Goal: Task Accomplishment & Management: Manage account settings

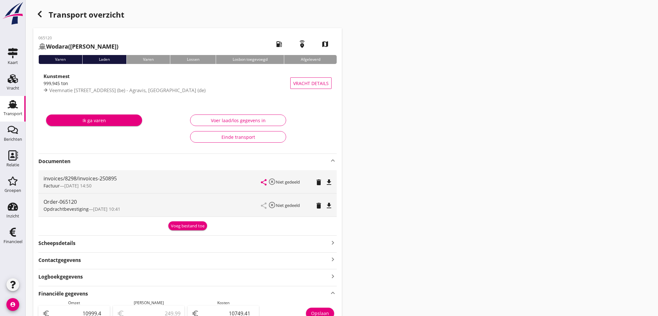
scroll to position [7, 0]
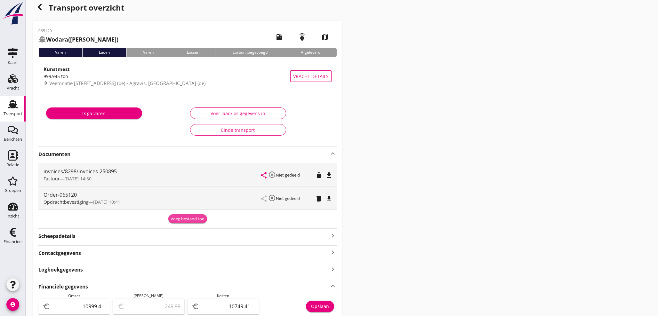
click at [194, 219] on div "Voeg bestand toe" at bounding box center [188, 219] width 34 height 6
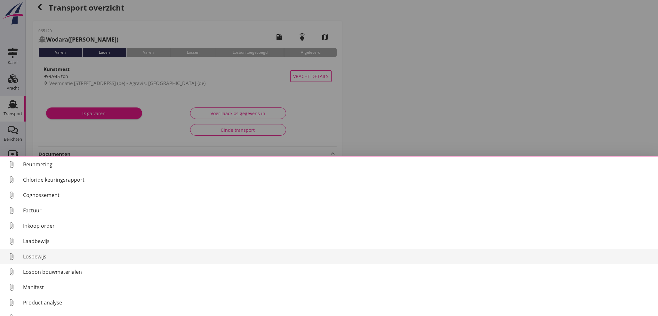
click at [44, 258] on div "Losbewijs" at bounding box center [338, 257] width 630 height 8
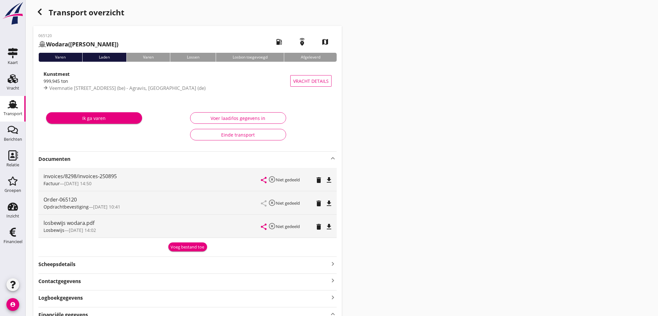
scroll to position [0, 0]
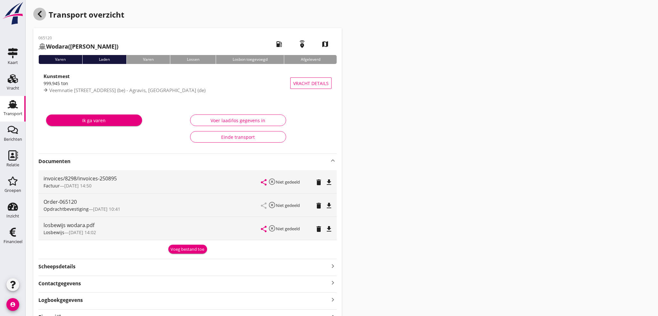
click at [38, 10] on div "button" at bounding box center [39, 14] width 13 height 13
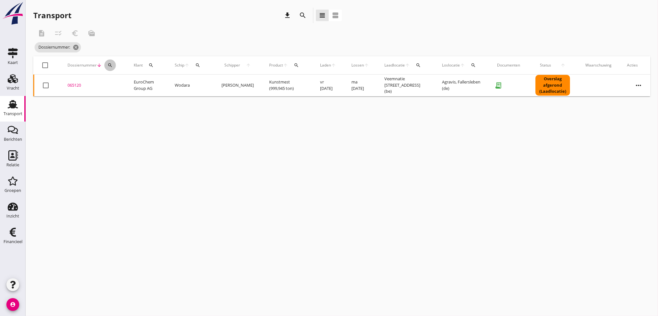
click at [114, 63] on div "search" at bounding box center [110, 65] width 12 height 5
click at [113, 80] on input "Zoeken op dossiernummer..." at bounding box center [140, 84] width 67 height 10
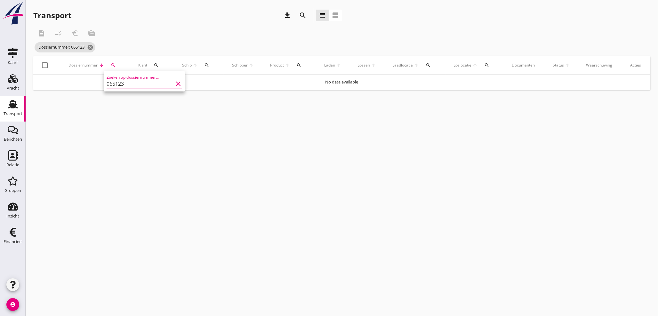
type input "065123"
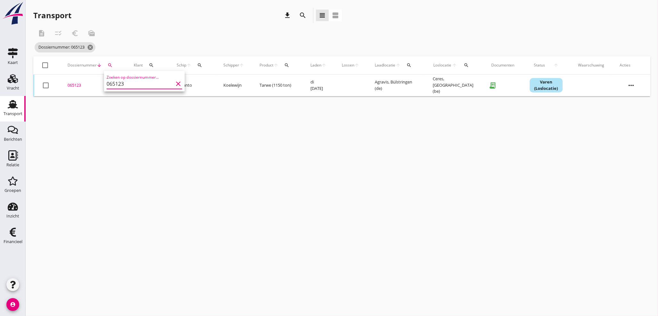
click at [191, 161] on div "cancel You are impersonating another user. Transport download search view_headl…" at bounding box center [342, 158] width 632 height 316
click at [76, 84] on div "065123" at bounding box center [93, 85] width 51 height 6
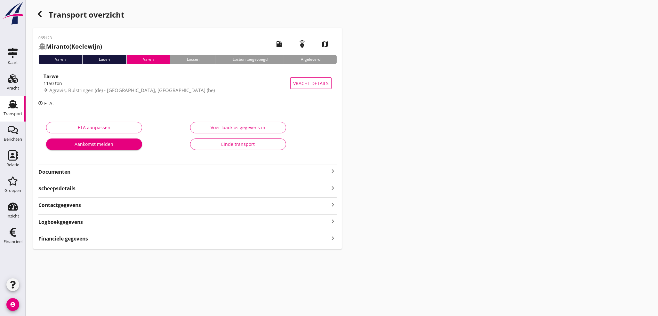
click at [330, 239] on icon "keyboard_arrow_right" at bounding box center [333, 238] width 8 height 9
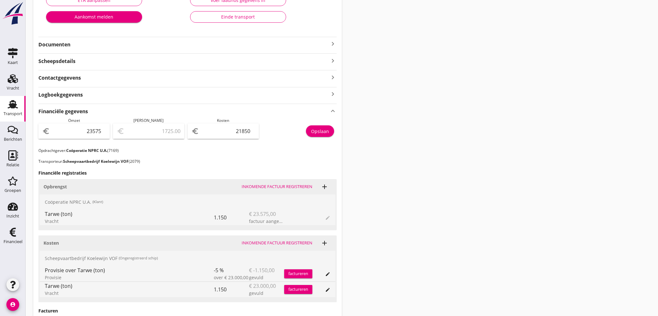
scroll to position [84, 0]
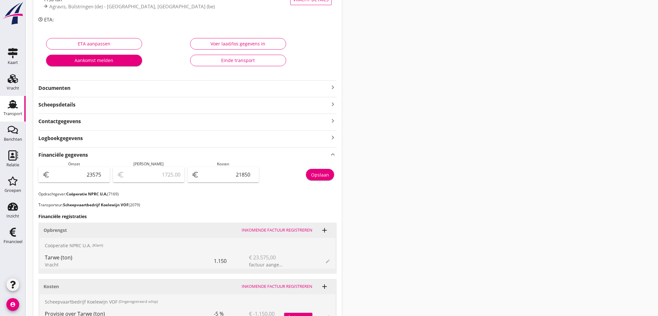
click at [336, 85] on icon "keyboard_arrow_right" at bounding box center [333, 88] width 8 height 8
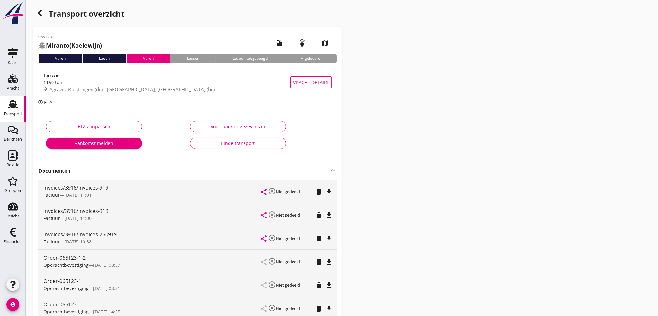
scroll to position [0, 0]
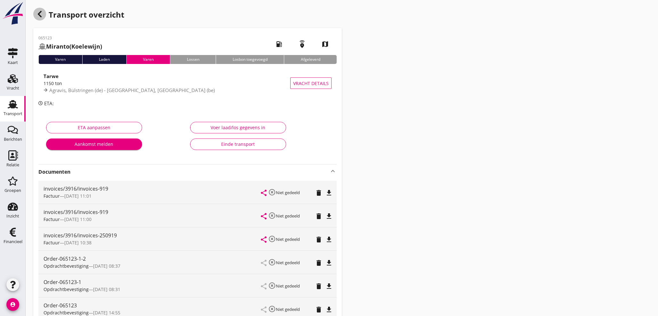
click at [37, 12] on icon "button" at bounding box center [40, 14] width 8 height 8
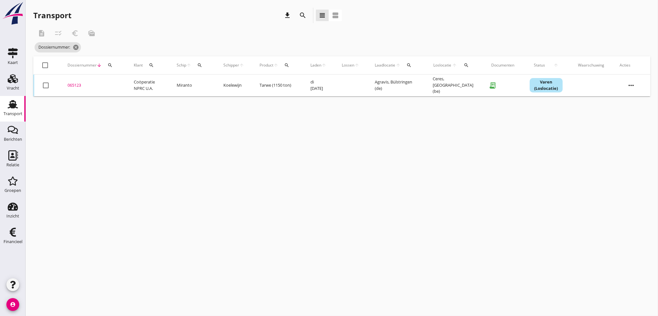
click at [114, 65] on div "search" at bounding box center [110, 65] width 12 height 5
click at [119, 88] on input "Zoeken op dossiernummer..." at bounding box center [140, 84] width 67 height 10
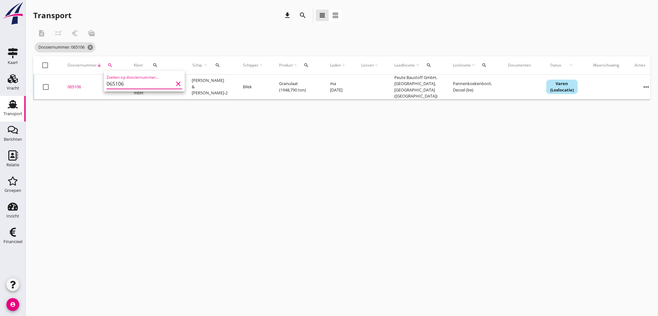
type input "065106"
click at [76, 85] on div "065106" at bounding box center [93, 87] width 51 height 6
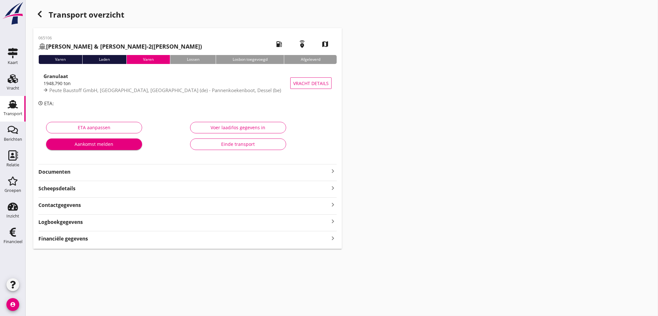
click at [334, 238] on icon "keyboard_arrow_right" at bounding box center [333, 238] width 8 height 9
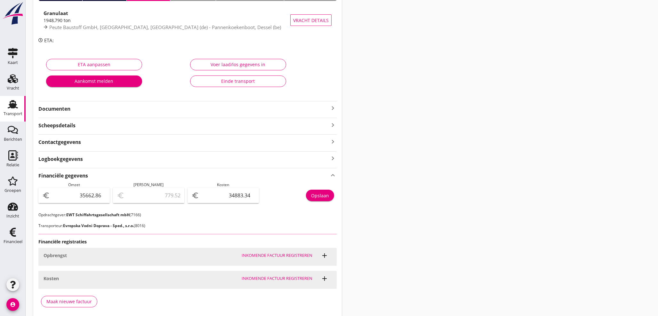
scroll to position [83, 0]
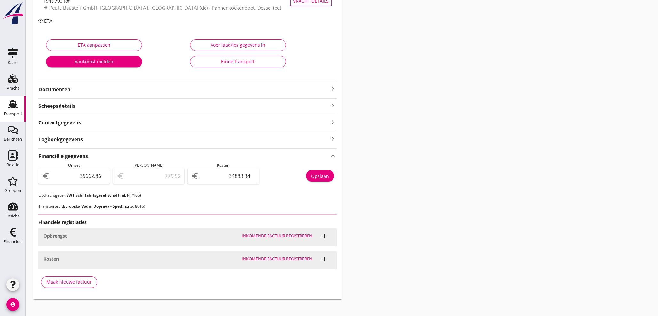
click at [332, 89] on icon "keyboard_arrow_right" at bounding box center [333, 89] width 8 height 8
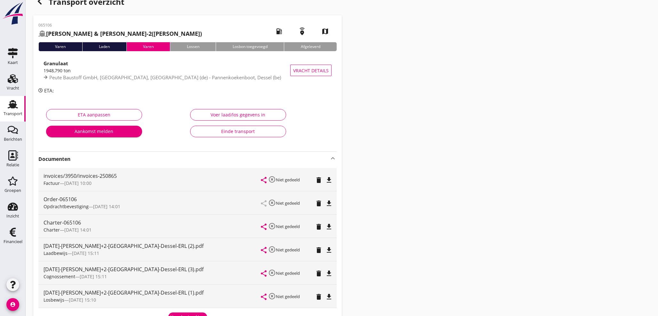
scroll to position [12, 0]
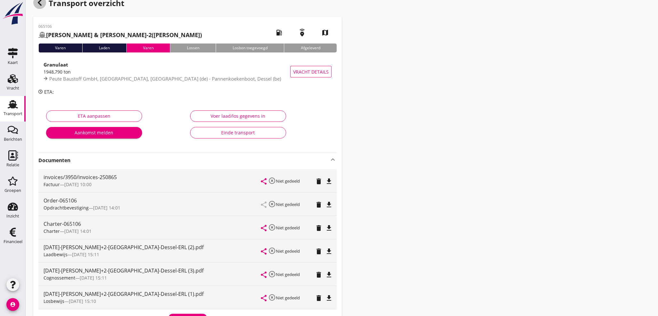
click at [38, 0] on icon "button" at bounding box center [40, 3] width 8 height 8
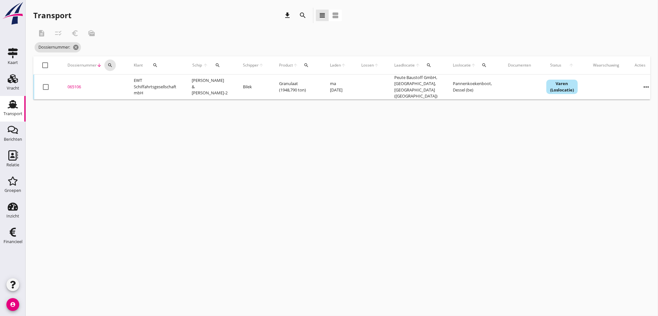
drag, startPoint x: 113, startPoint y: 63, endPoint x: 113, endPoint y: 69, distance: 5.8
click at [113, 64] on div "search" at bounding box center [110, 65] width 12 height 5
click at [112, 84] on input "Zoeken op dossiernummer..." at bounding box center [140, 84] width 67 height 10
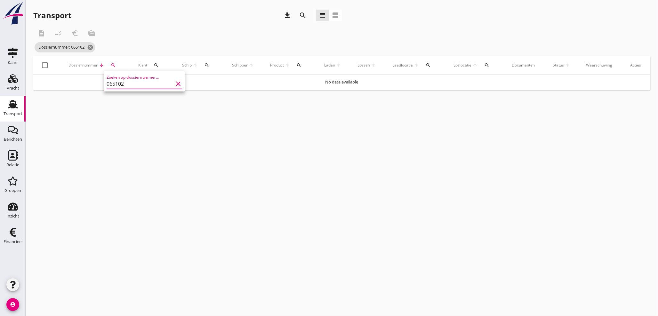
type input "065102"
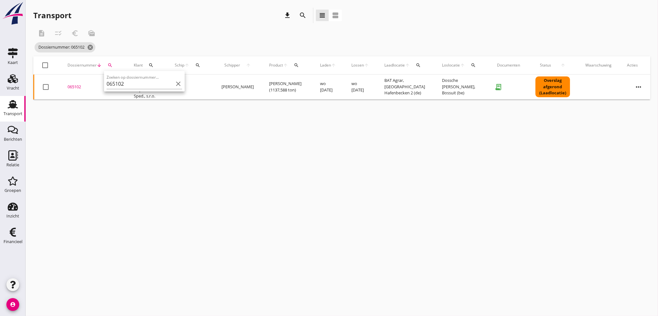
click at [76, 88] on div "065102" at bounding box center [93, 87] width 51 height 6
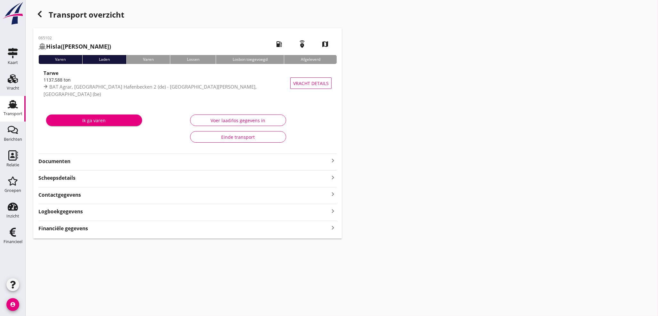
click at [71, 228] on strong "Financiële gegevens" at bounding box center [63, 228] width 50 height 7
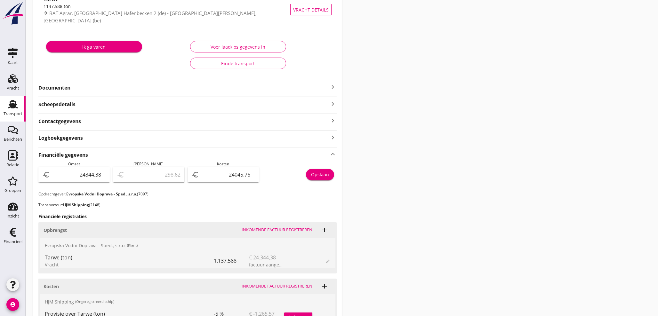
scroll to position [71, 0]
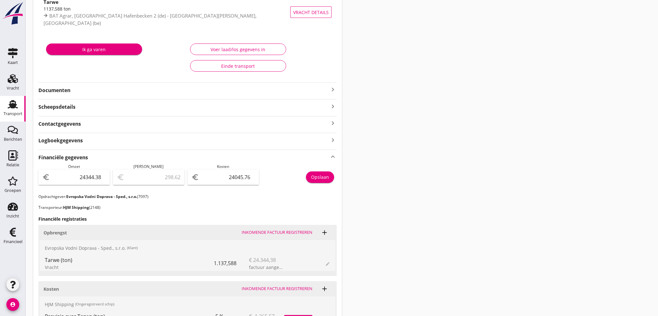
click at [334, 88] on icon "keyboard_arrow_right" at bounding box center [333, 90] width 8 height 8
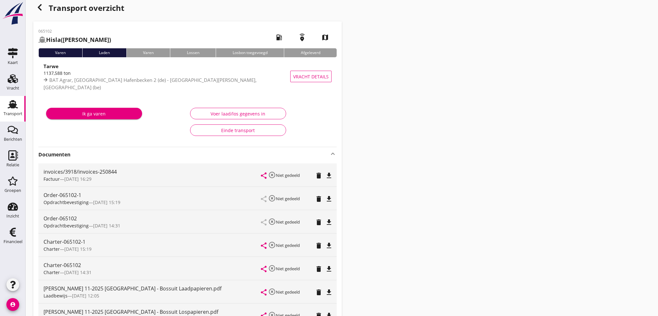
scroll to position [0, 0]
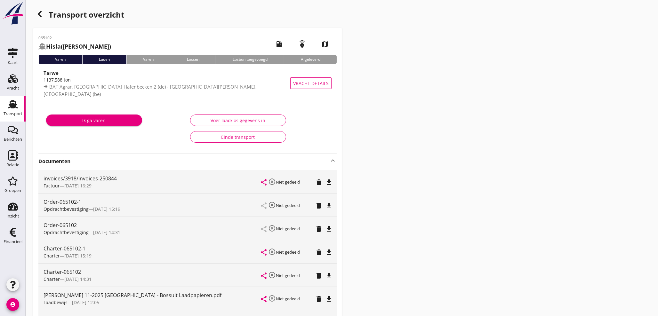
click at [40, 15] on use "button" at bounding box center [40, 14] width 4 height 6
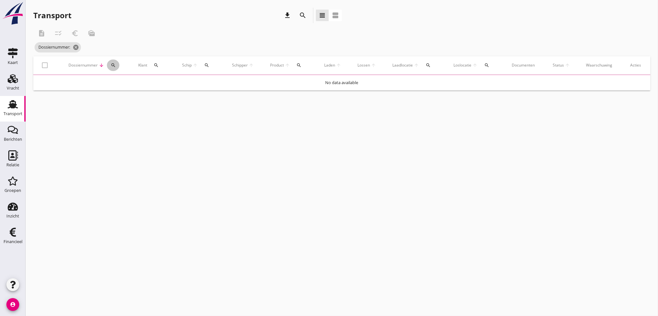
click at [111, 65] on icon "search" at bounding box center [113, 65] width 5 height 5
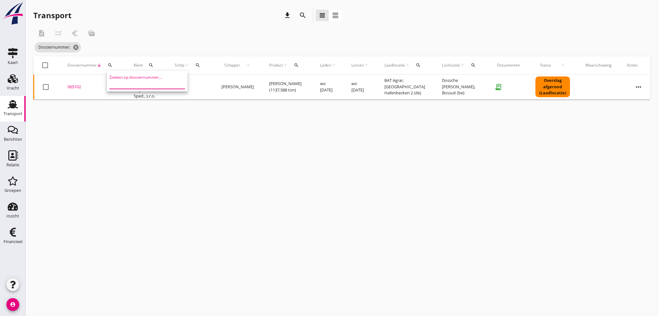
click at [116, 82] on input "Zoeken op dossiernummer..." at bounding box center [142, 84] width 67 height 10
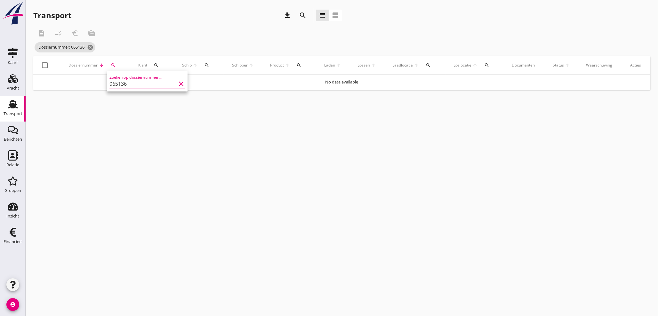
type input "065136"
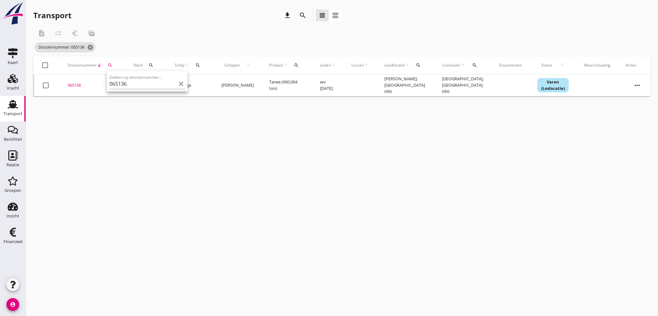
click at [75, 84] on div "065136" at bounding box center [93, 85] width 51 height 6
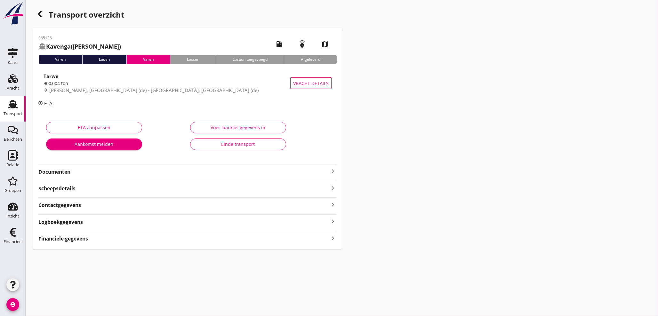
click at [333, 239] on icon "keyboard_arrow_right" at bounding box center [333, 238] width 8 height 9
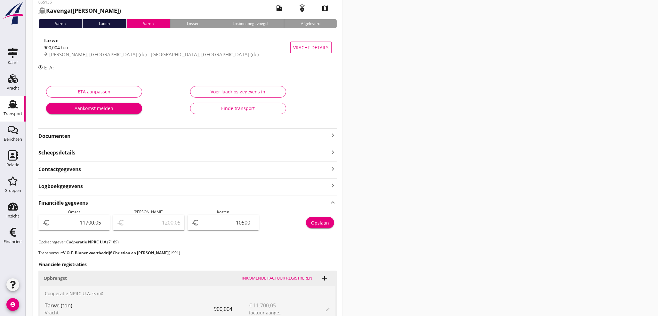
scroll to position [36, 0]
click at [334, 133] on icon "keyboard_arrow_right" at bounding box center [333, 136] width 8 height 8
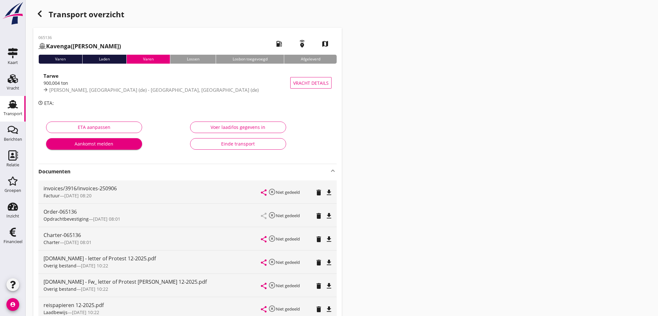
scroll to position [0, 0]
click at [41, 17] on use "button" at bounding box center [40, 14] width 4 height 6
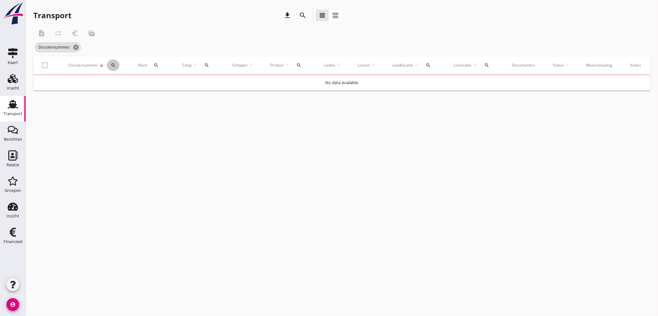
click at [116, 65] on div "search" at bounding box center [113, 65] width 12 height 5
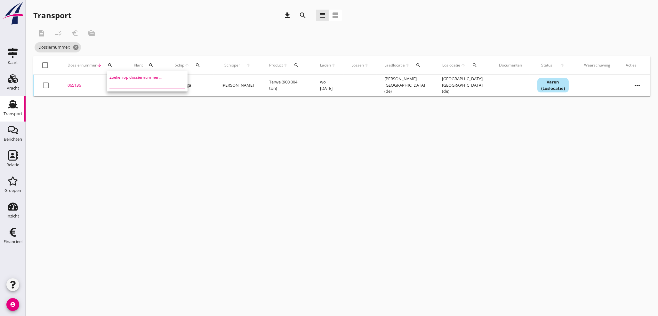
drag, startPoint x: 129, startPoint y: 85, endPoint x: 128, endPoint y: 79, distance: 6.5
click at [128, 83] on input "Zoeken op dossiernummer..." at bounding box center [142, 84] width 67 height 10
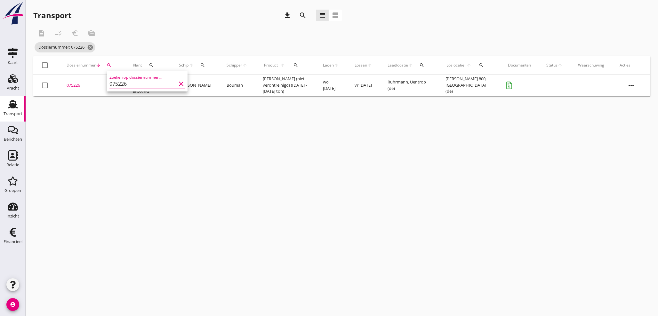
type input "075226"
click at [71, 84] on div "075226" at bounding box center [92, 85] width 51 height 6
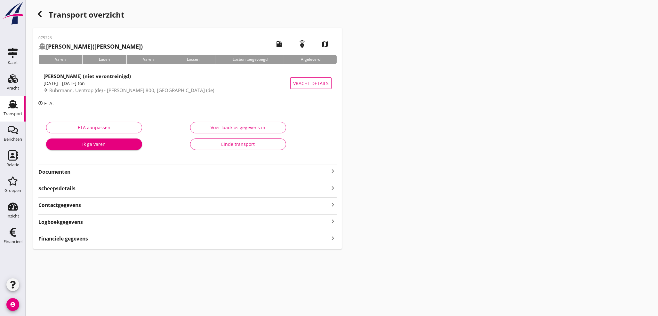
click at [334, 237] on icon "keyboard_arrow_right" at bounding box center [333, 238] width 8 height 9
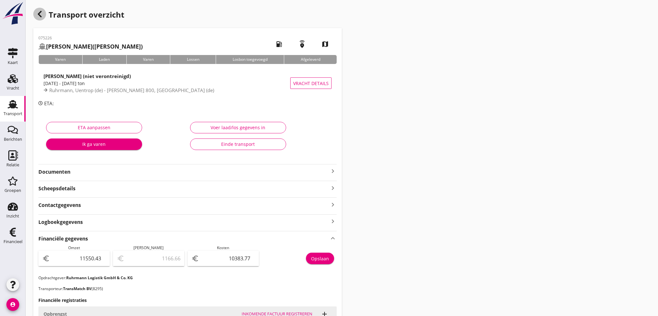
click at [41, 15] on icon "button" at bounding box center [40, 14] width 8 height 8
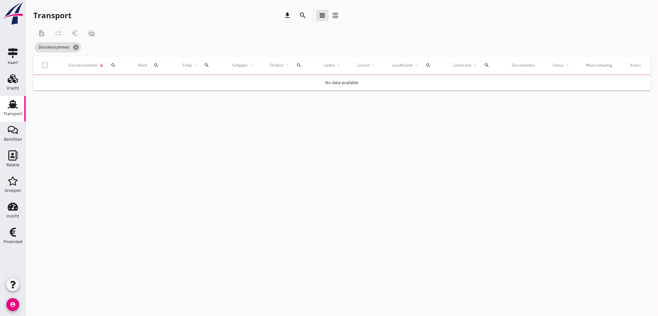
click at [110, 64] on div "search" at bounding box center [113, 65] width 12 height 5
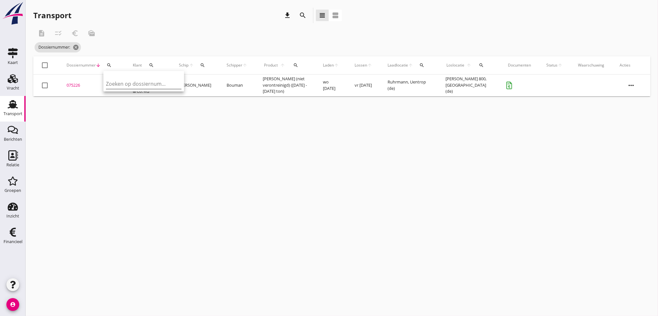
click at [111, 83] on input "Zoeken op dossiernummer..." at bounding box center [139, 84] width 67 height 10
type input "07522"
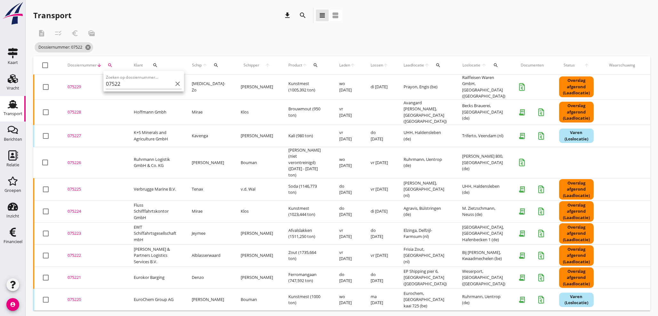
click at [75, 133] on div "075227" at bounding box center [93, 136] width 51 height 6
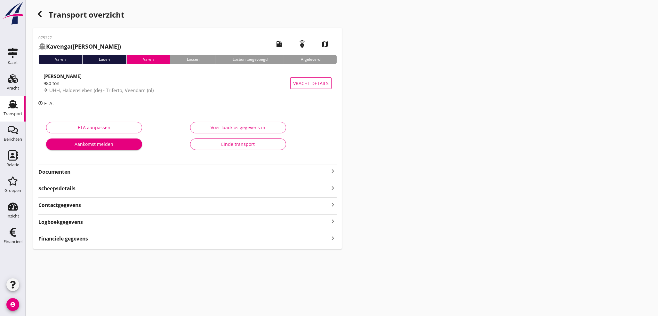
click at [71, 237] on strong "Financiële gegevens" at bounding box center [63, 238] width 50 height 7
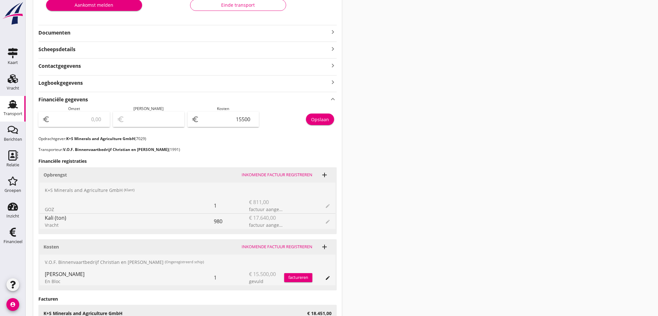
scroll to position [142, 0]
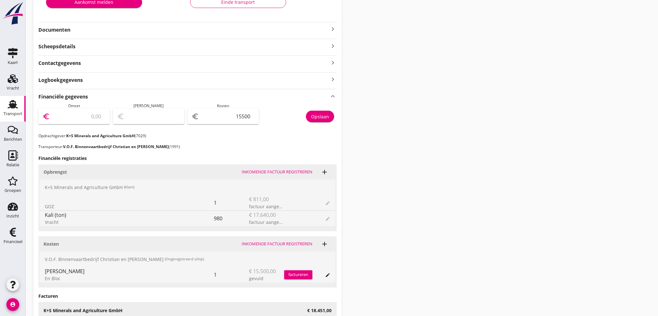
click at [78, 116] on input "number" at bounding box center [78, 116] width 55 height 10
type input "1"
type input "-15499.00"
type input "18"
type input "-15482.00"
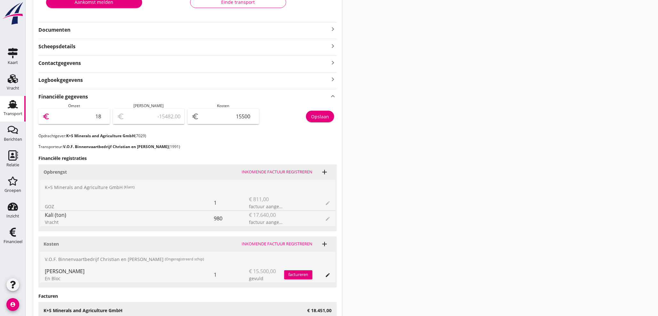
type input "184"
type input "-15316.00"
type input "1845"
type input "-13655.00"
type input "18451"
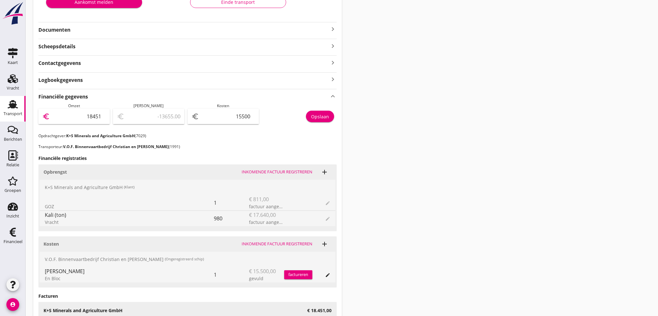
type input "2951.00"
type input "18451"
click at [324, 115] on div "Opslaan" at bounding box center [320, 116] width 18 height 7
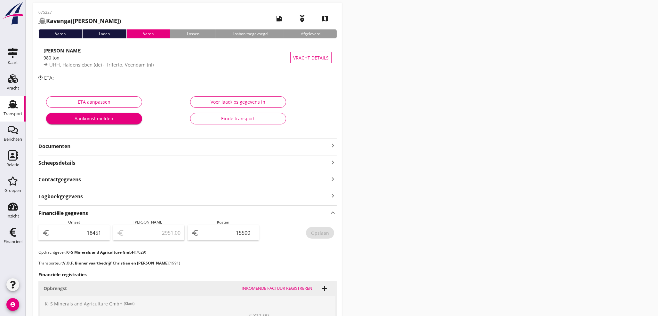
scroll to position [0, 0]
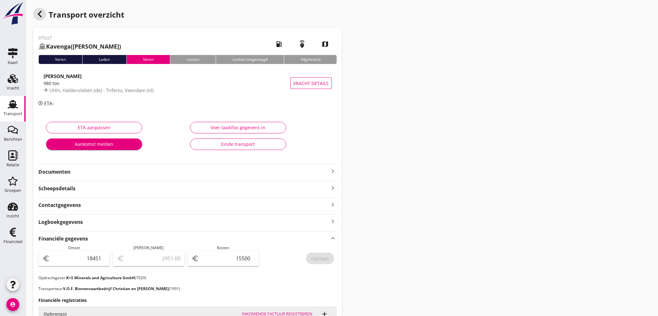
drag, startPoint x: 39, startPoint y: 15, endPoint x: 135, endPoint y: 203, distance: 212.1
click at [39, 14] on use "button" at bounding box center [40, 14] width 4 height 6
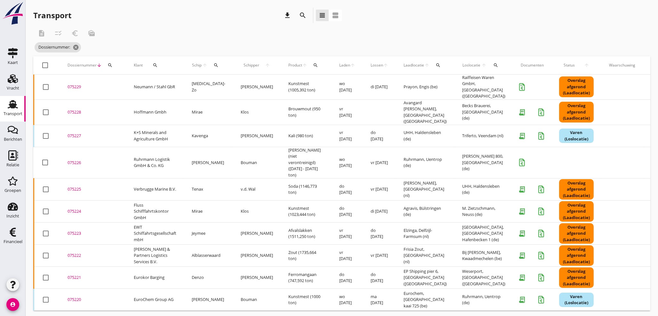
click at [75, 109] on div "075228" at bounding box center [93, 112] width 51 height 6
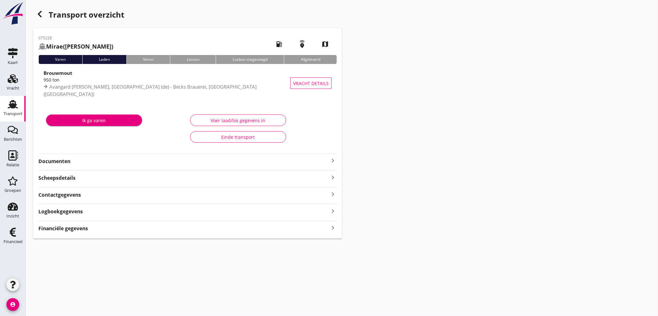
click at [333, 231] on icon "keyboard_arrow_right" at bounding box center [333, 228] width 8 height 9
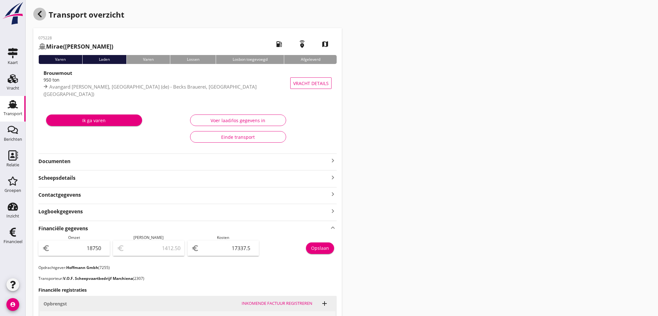
click at [36, 14] on icon "button" at bounding box center [40, 14] width 8 height 8
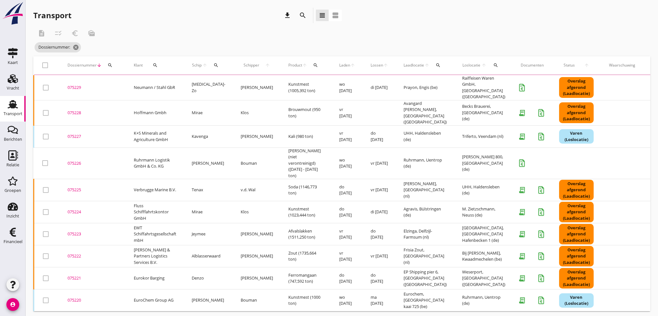
click at [77, 85] on div "075229" at bounding box center [93, 87] width 51 height 6
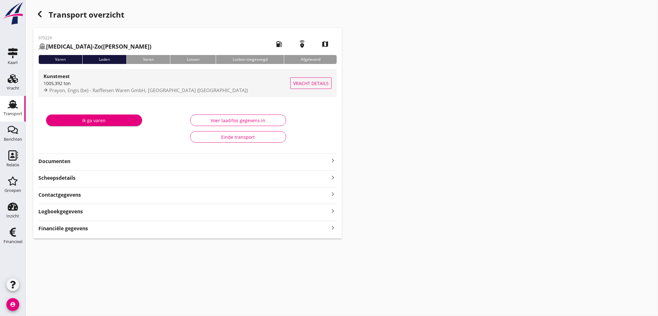
click at [110, 89] on span "Prayon, Engis (be) - Raiffeisen Waren GmbH, [GEOGRAPHIC_DATA] ([GEOGRAPHIC_DATA…" at bounding box center [148, 90] width 198 height 6
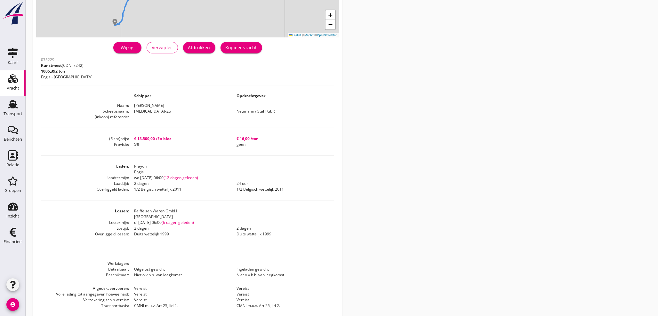
scroll to position [130, 0]
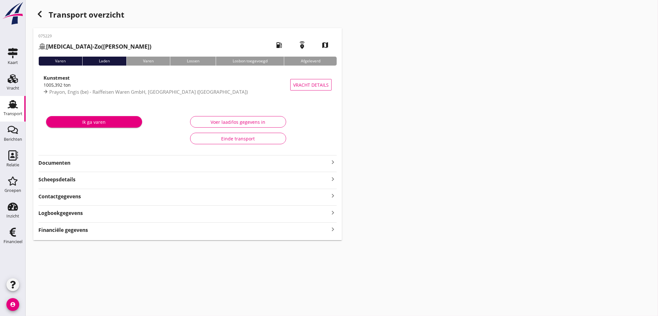
click at [334, 231] on icon "keyboard_arrow_right" at bounding box center [333, 229] width 8 height 9
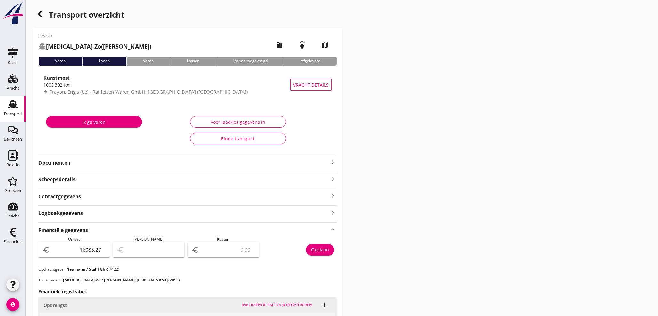
click at [41, 13] on icon "button" at bounding box center [40, 14] width 8 height 8
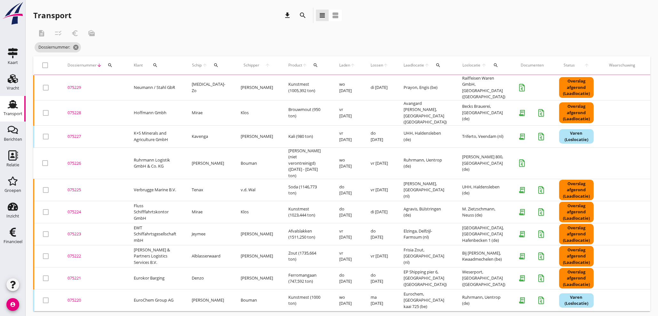
click at [109, 63] on icon "search" at bounding box center [110, 65] width 5 height 5
click at [114, 80] on input "Zoeken op dossiernummer..." at bounding box center [140, 84] width 67 height 10
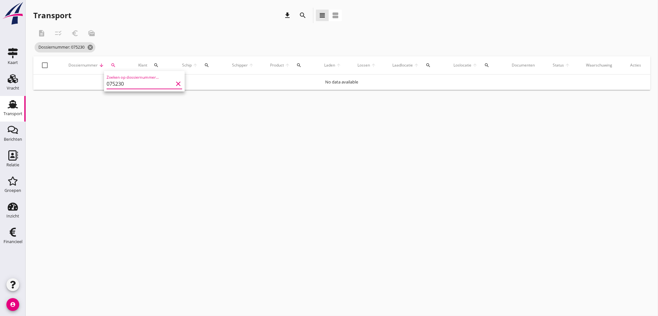
type input "075230"
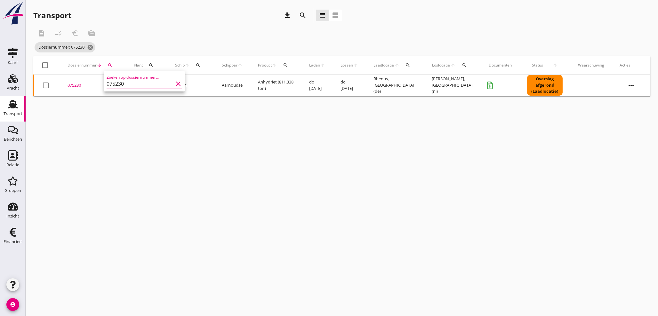
click at [76, 87] on div "075230" at bounding box center [93, 85] width 51 height 6
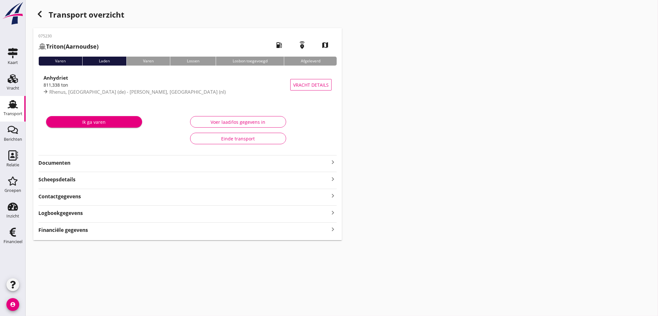
click at [332, 229] on icon "keyboard_arrow_right" at bounding box center [333, 229] width 8 height 9
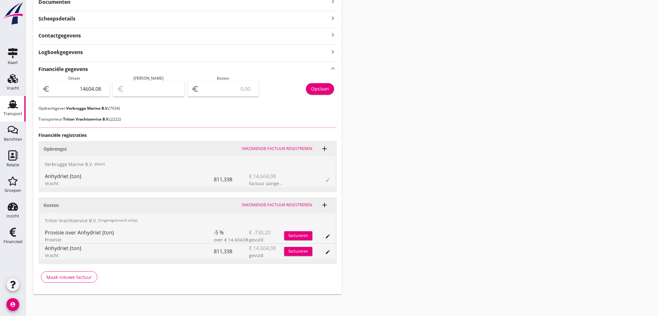
scroll to position [162, 0]
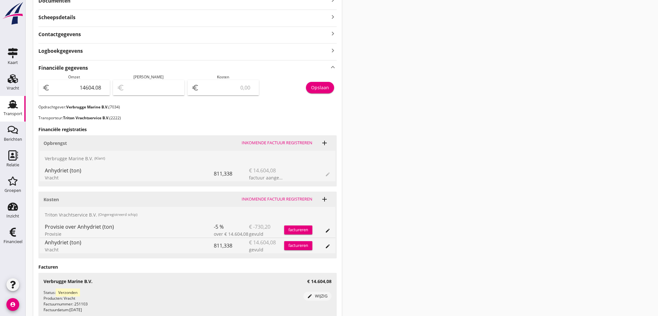
click at [304, 244] on div "factureren" at bounding box center [298, 246] width 28 height 6
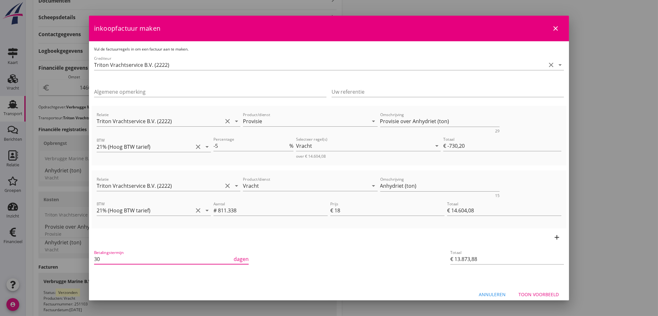
drag, startPoint x: 77, startPoint y: 254, endPoint x: 51, endPoint y: 251, distance: 26.4
click at [51, 251] on div "21% ([PERSON_NAME] BTW tarief) 9% (Laag BTW tarief) 0% (BTW vrij) 0% (BTW verle…" at bounding box center [329, 104] width 658 height 533
type input "21"
drag, startPoint x: 461, startPoint y: 123, endPoint x: 217, endPoint y: 125, distance: 244.1
click at [219, 126] on div "Relatie Triton Vrachtservice B.V. (2222) clear arrow_drop_down Product/dienst P…" at bounding box center [328, 122] width 467 height 25
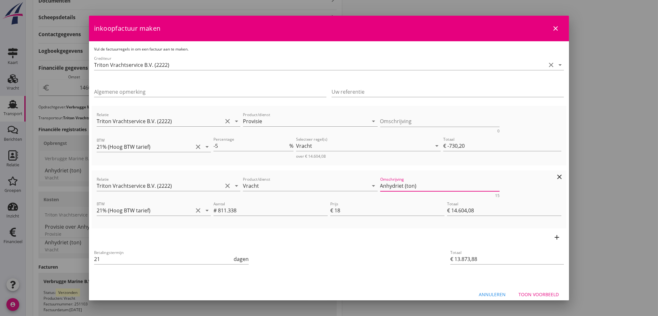
drag, startPoint x: 380, startPoint y: 185, endPoint x: 236, endPoint y: 169, distance: 144.8
click at [236, 169] on div "Relatie Triton Vrachtservice B.V. (2222) clear arrow_drop_down Product/dienst P…" at bounding box center [329, 167] width 475 height 123
click at [542, 295] on div "Toon voorbeeld" at bounding box center [538, 294] width 40 height 7
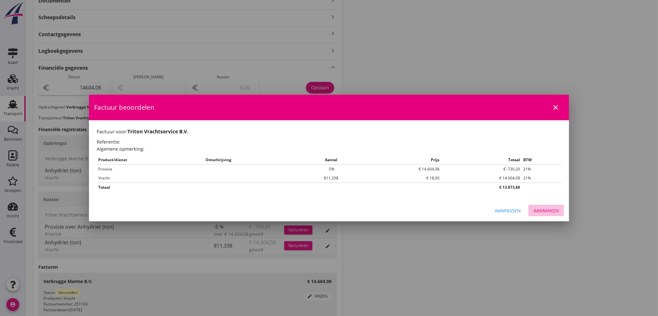
click at [550, 208] on div "Aanmaken" at bounding box center [545, 210] width 25 height 7
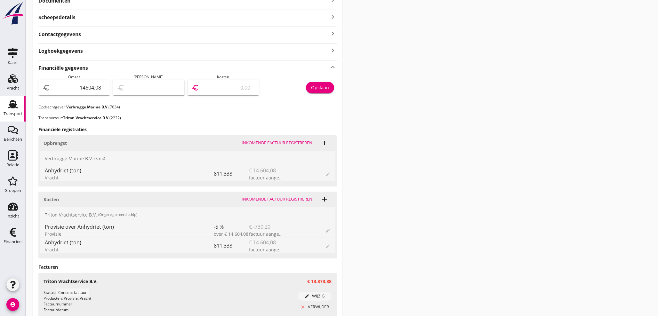
click at [223, 88] on input "number" at bounding box center [227, 88] width 55 height 10
type input "14603.08"
type input "1"
type input "14591.08"
type input "13"
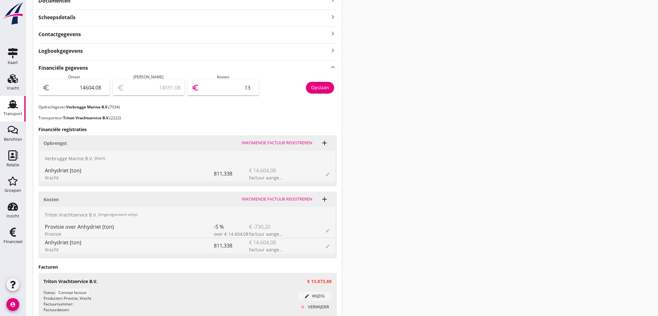
type input "14466.08"
type input "1387"
type input "731.08"
type input "13873"
type input "730.28"
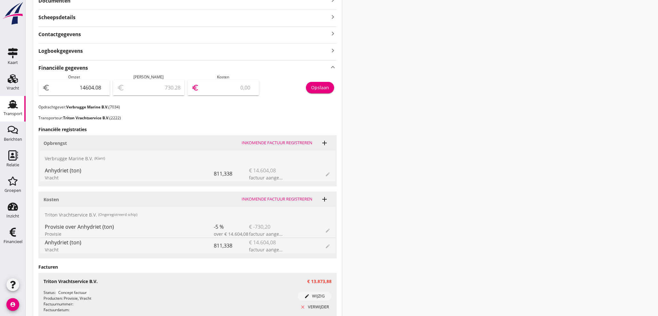
type input "13873.8"
type input "730.20"
type input "13873.88"
drag, startPoint x: 308, startPoint y: 89, endPoint x: 310, endPoint y: 86, distance: 3.4
click at [309, 87] on button "Opslaan" at bounding box center [320, 88] width 28 height 12
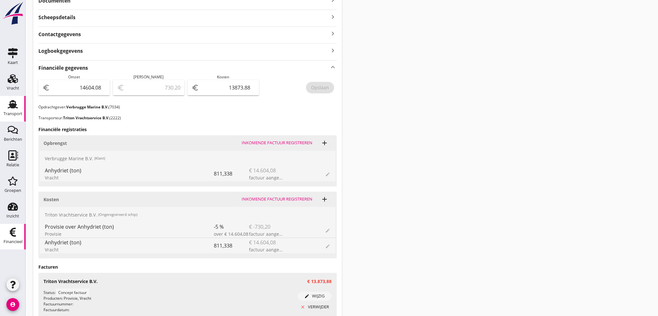
click at [12, 236] on icon "Financieel" at bounding box center [13, 232] width 10 height 10
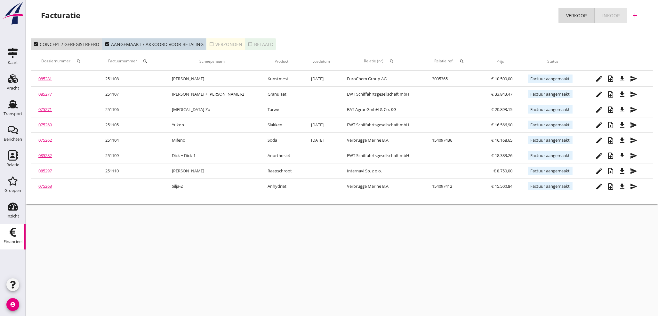
click at [612, 13] on div "Inkoop" at bounding box center [610, 15] width 17 height 7
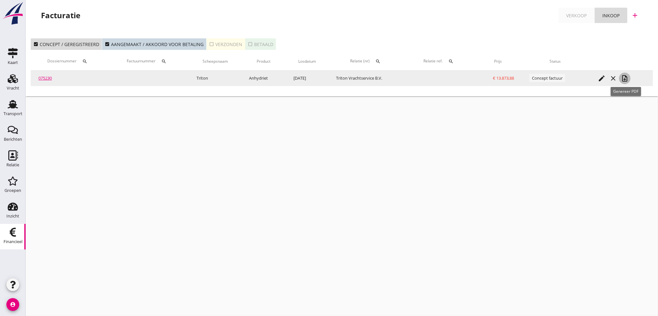
click at [627, 79] on icon "note_add" at bounding box center [625, 79] width 8 height 8
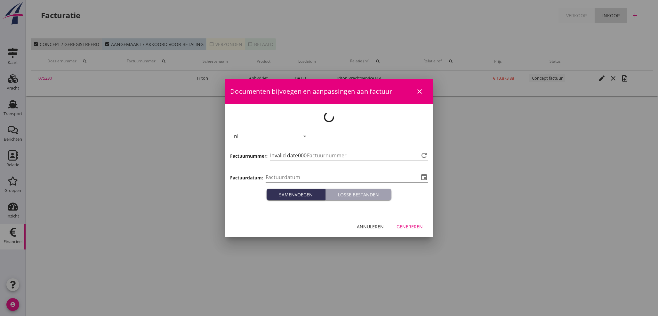
type input "[DATE]"
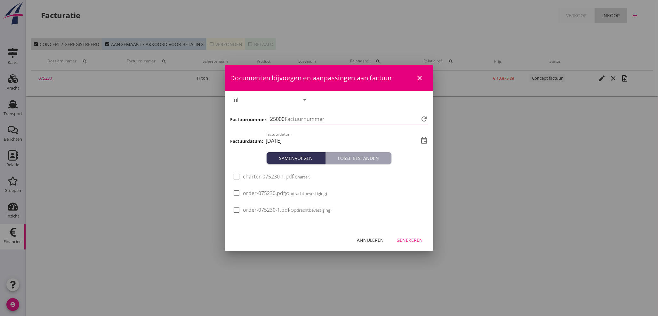
type input "1016"
click at [413, 242] on div "Genereren" at bounding box center [409, 240] width 26 height 7
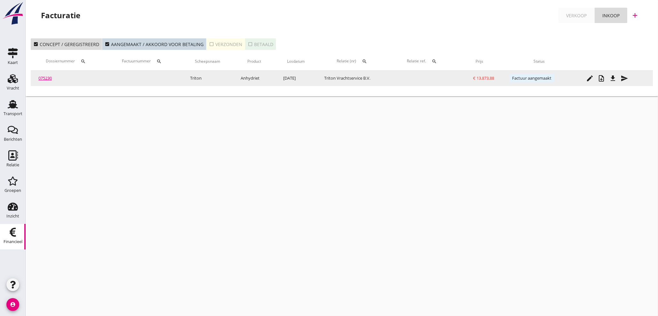
click at [610, 81] on icon "file_download" at bounding box center [613, 79] width 8 height 8
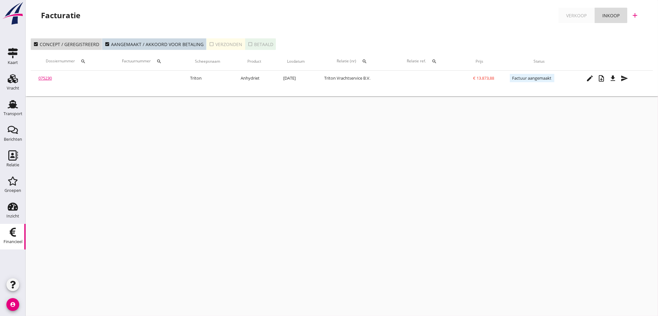
drag, startPoint x: 576, startPoint y: 15, endPoint x: 579, endPoint y: 9, distance: 6.9
click at [577, 14] on div "Verkoop" at bounding box center [576, 15] width 20 height 7
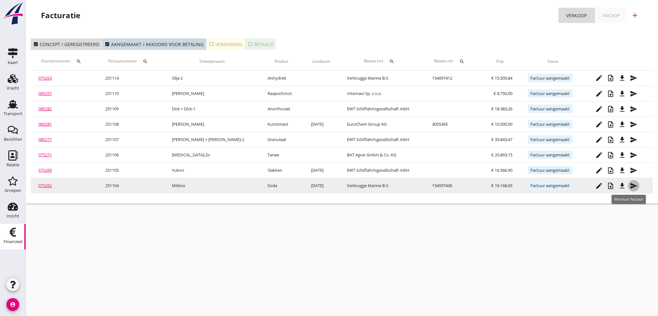
click at [630, 184] on icon "send" at bounding box center [634, 186] width 8 height 8
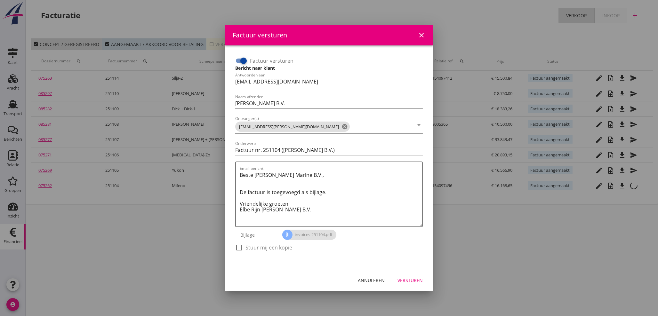
click at [239, 245] on div at bounding box center [239, 247] width 11 height 11
checkbox input "true"
click at [413, 277] on div "Versturen" at bounding box center [409, 280] width 25 height 7
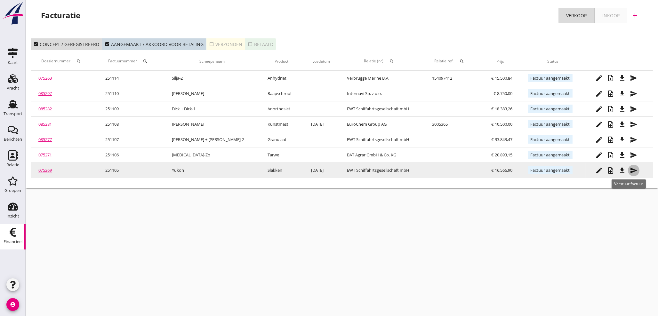
click at [630, 171] on icon "send" at bounding box center [634, 171] width 8 height 8
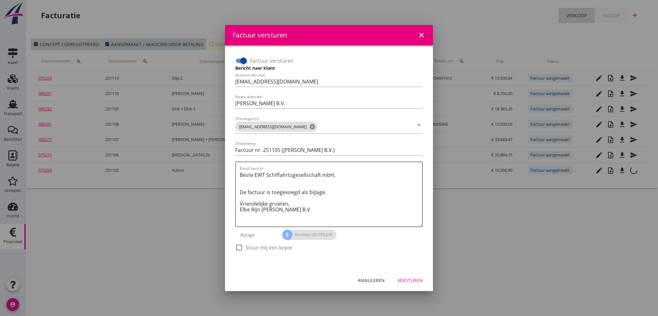
click at [240, 245] on div at bounding box center [239, 247] width 11 height 11
checkbox input "true"
click at [415, 280] on div "Versturen" at bounding box center [409, 280] width 25 height 7
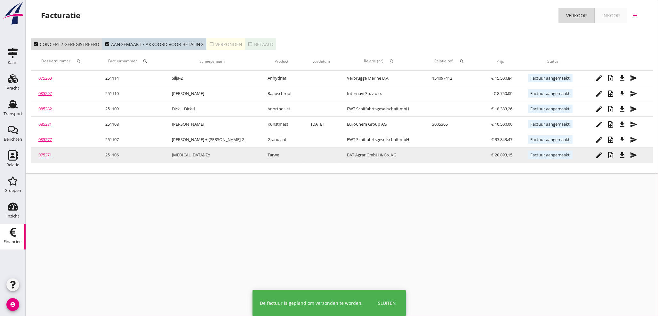
click at [630, 155] on icon "send" at bounding box center [634, 155] width 8 height 8
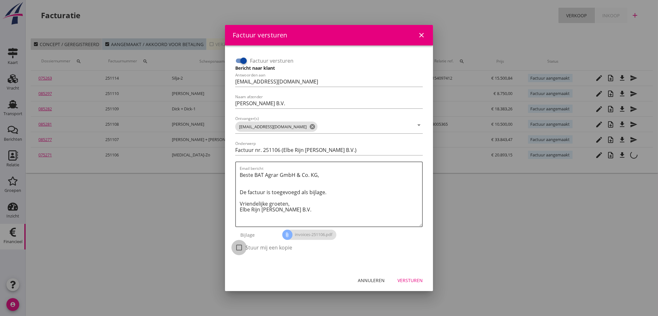
click at [242, 245] on div at bounding box center [239, 247] width 11 height 11
checkbox input "true"
click at [404, 280] on div "Versturen" at bounding box center [409, 280] width 25 height 7
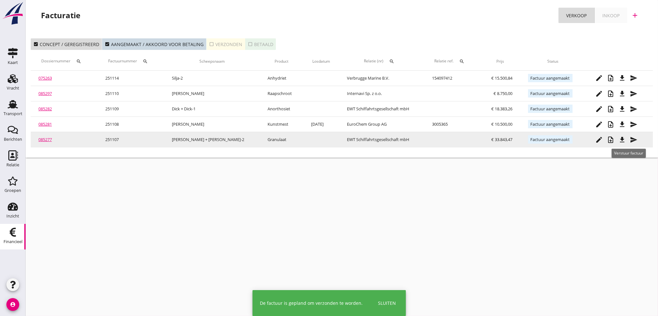
click at [630, 140] on icon "send" at bounding box center [634, 140] width 8 height 8
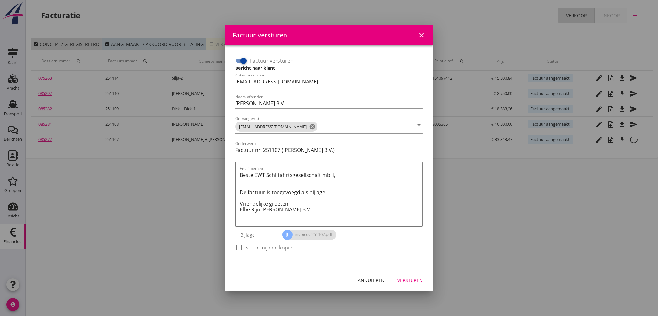
click at [240, 245] on div at bounding box center [239, 247] width 11 height 11
checkbox input "true"
click at [409, 280] on div "Versturen" at bounding box center [409, 280] width 25 height 7
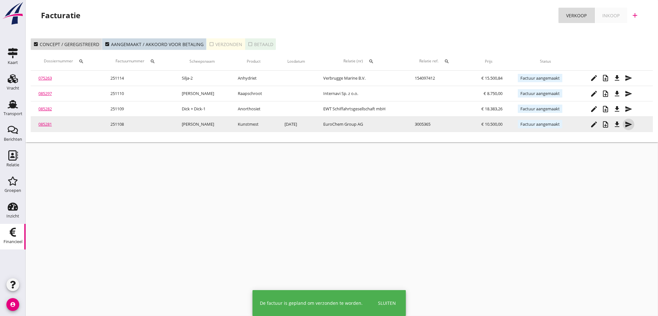
click at [628, 125] on icon "send" at bounding box center [629, 125] width 8 height 8
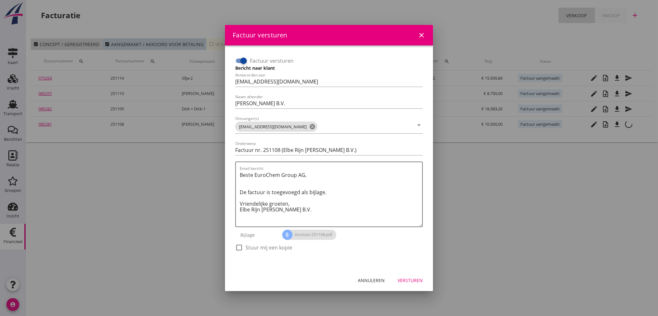
click at [244, 248] on div "check_box_outline_blank Stuur mij een kopie" at bounding box center [263, 248] width 57 height 8
click at [241, 248] on div at bounding box center [239, 247] width 11 height 11
checkbox input "true"
click at [410, 280] on div "Versturen" at bounding box center [409, 280] width 25 height 7
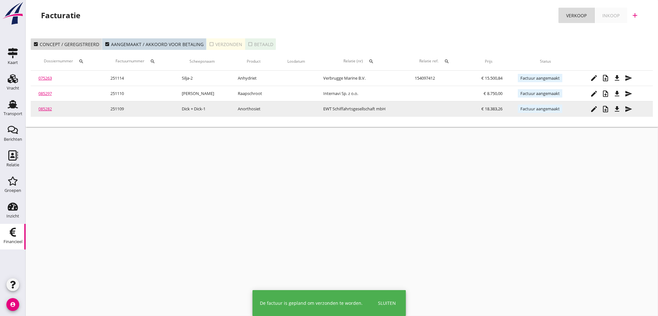
click at [628, 112] on icon "send" at bounding box center [629, 109] width 8 height 8
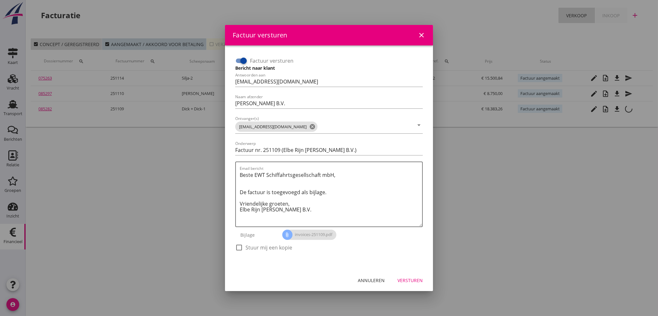
click at [246, 247] on label "Stuur mij een kopie" at bounding box center [268, 247] width 47 height 6
checkbox input "true"
click at [411, 277] on div "Versturen" at bounding box center [409, 280] width 25 height 7
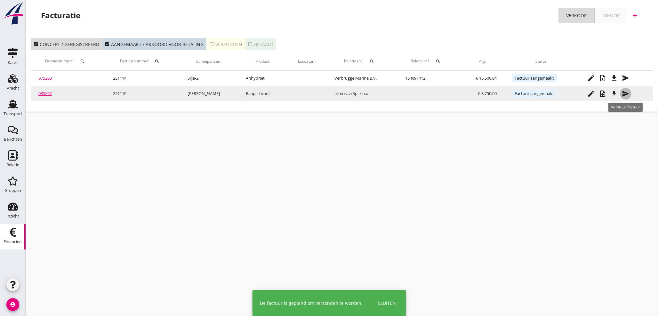
click at [624, 92] on icon "send" at bounding box center [626, 94] width 8 height 8
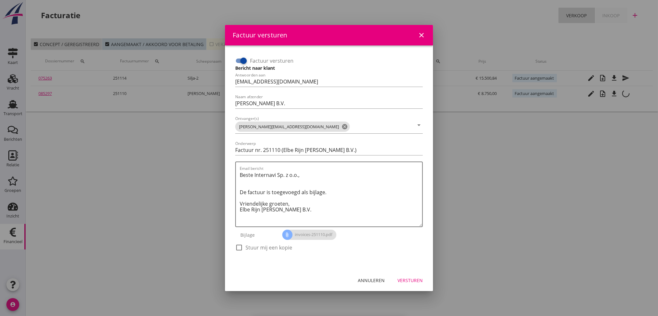
click at [243, 246] on div at bounding box center [239, 247] width 11 height 11
checkbox input "true"
click at [405, 280] on div "Versturen" at bounding box center [409, 280] width 25 height 7
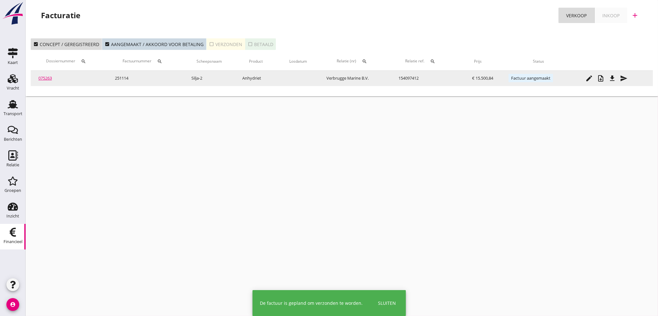
click at [627, 78] on icon "send" at bounding box center [624, 79] width 8 height 8
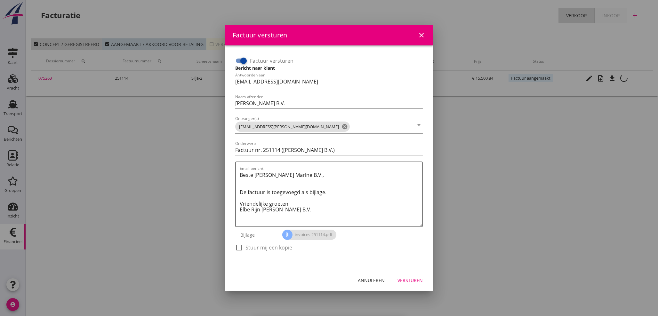
click at [239, 247] on div at bounding box center [239, 247] width 11 height 11
checkbox input "true"
click at [414, 279] on div "Versturen" at bounding box center [409, 280] width 25 height 7
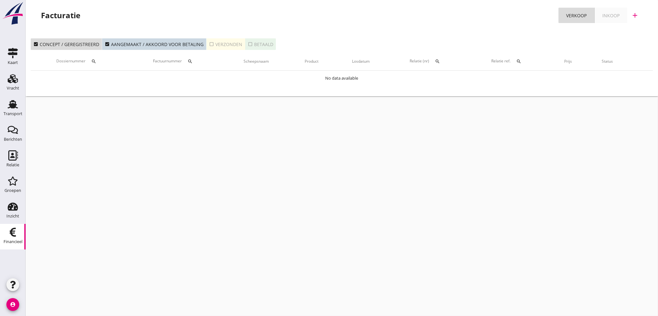
click at [620, 15] on link "Inkoop" at bounding box center [610, 15] width 33 height 15
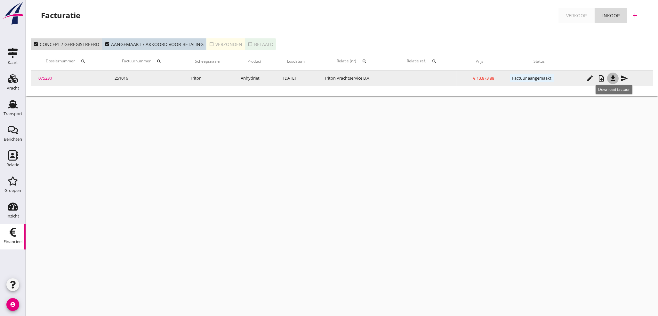
click at [612, 80] on icon "file_download" at bounding box center [613, 79] width 8 height 8
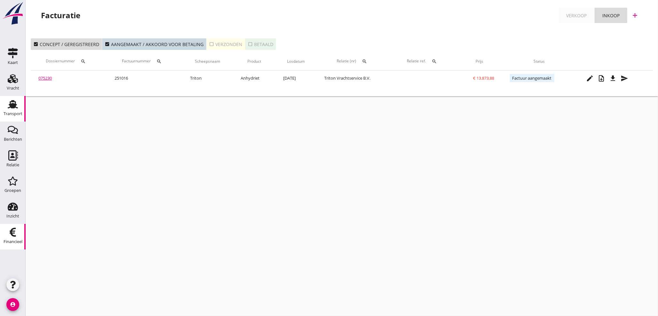
click at [17, 102] on icon "Transport" at bounding box center [13, 104] width 10 height 10
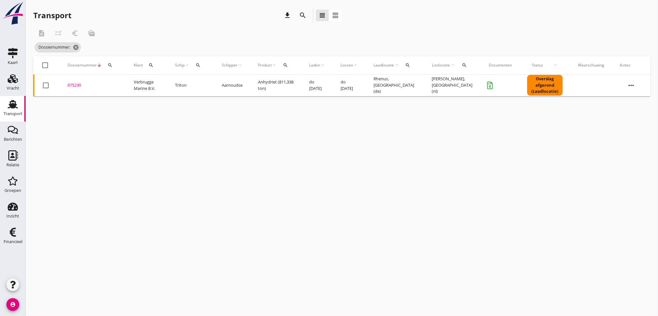
click at [72, 84] on div "075230" at bounding box center [93, 85] width 51 height 6
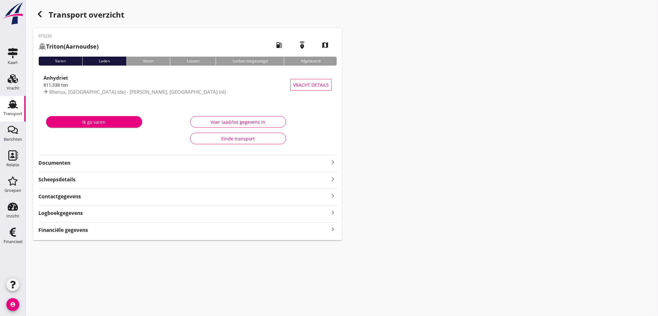
click at [329, 228] on icon "keyboard_arrow_right" at bounding box center [333, 229] width 8 height 9
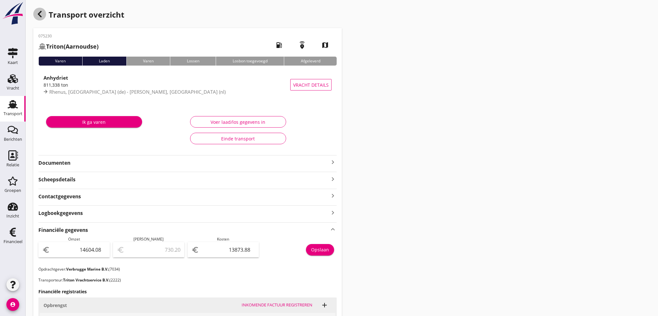
click at [41, 16] on use "button" at bounding box center [40, 14] width 4 height 6
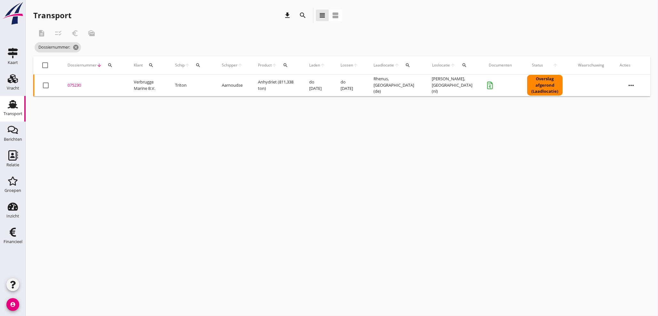
click at [108, 67] on icon "search" at bounding box center [110, 65] width 5 height 5
click at [112, 82] on input "Zoeken op dossiernummer..." at bounding box center [140, 84] width 67 height 10
type input "07523"
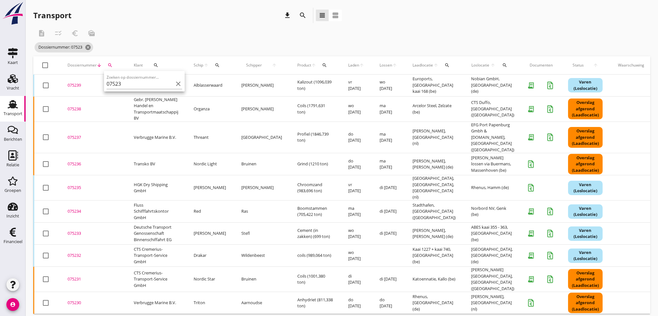
click at [75, 276] on div "075231" at bounding box center [93, 279] width 51 height 6
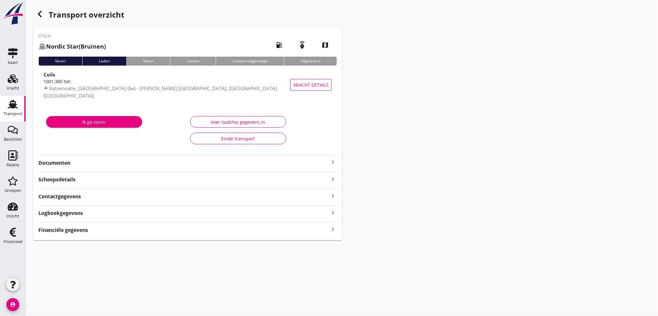
click at [334, 227] on icon "keyboard_arrow_right" at bounding box center [333, 229] width 8 height 9
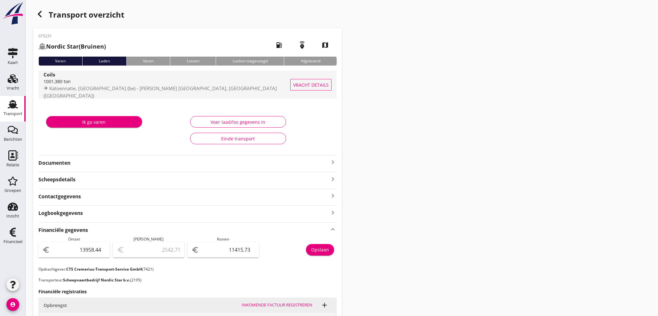
click at [83, 84] on div "1001,380 ton" at bounding box center [169, 81] width 251 height 7
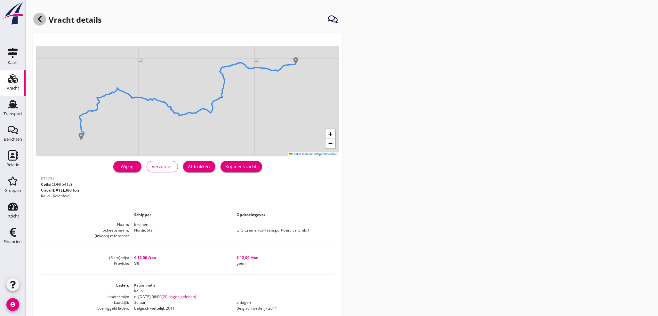
click at [39, 20] on use at bounding box center [40, 19] width 4 height 6
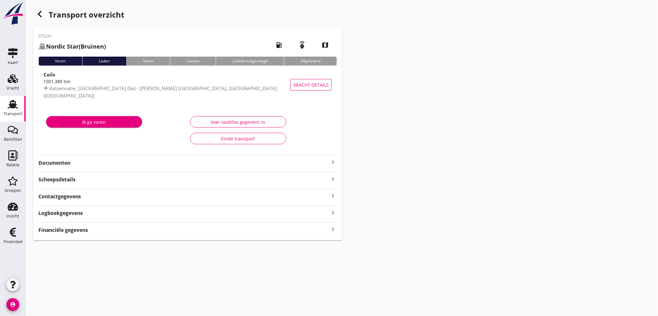
click at [39, 18] on icon "button" at bounding box center [40, 14] width 8 height 8
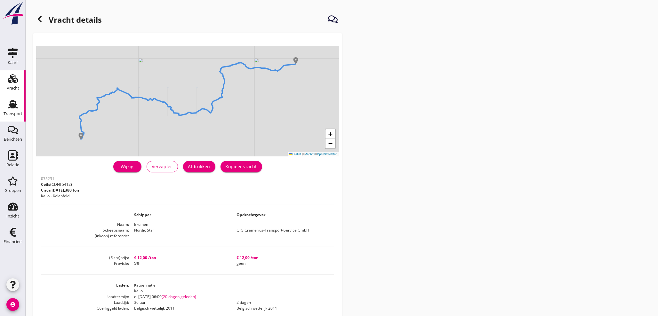
click at [12, 110] on div "Transport" at bounding box center [13, 113] width 19 height 9
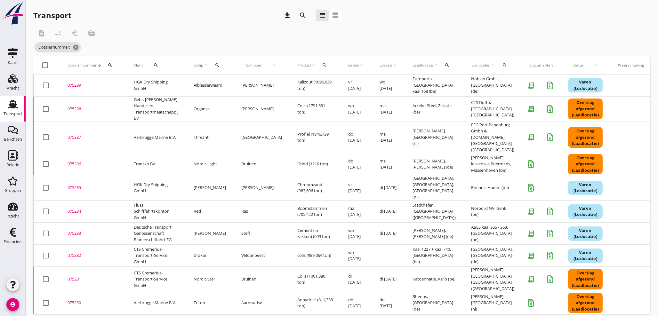
click at [75, 252] on div "075232" at bounding box center [93, 255] width 51 height 6
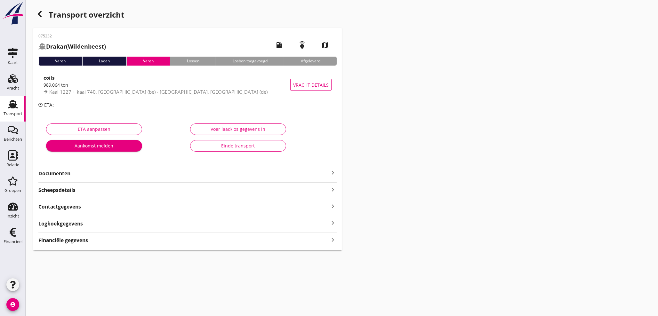
click at [84, 240] on strong "Financiële gegevens" at bounding box center [63, 240] width 50 height 7
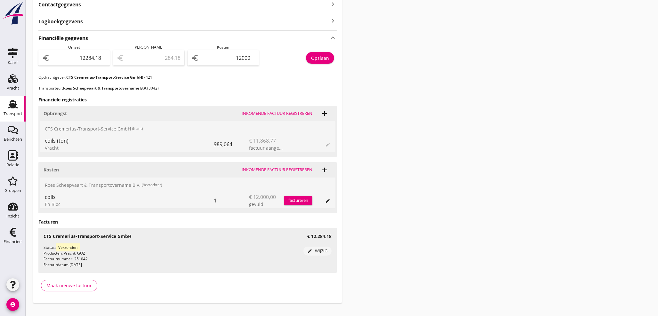
scroll to position [212, 0]
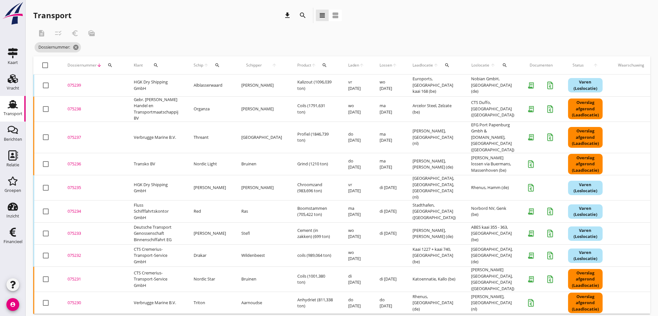
click at [110, 64] on icon "search" at bounding box center [110, 65] width 5 height 5
click at [75, 300] on div "075230" at bounding box center [93, 303] width 51 height 6
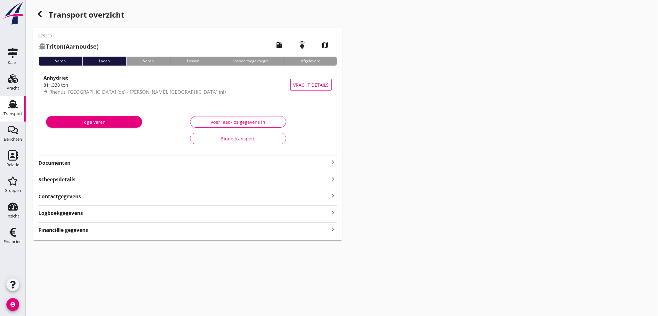
drag, startPoint x: 329, startPoint y: 227, endPoint x: 340, endPoint y: 231, distance: 11.0
click at [330, 228] on icon "keyboard_arrow_right" at bounding box center [333, 229] width 8 height 9
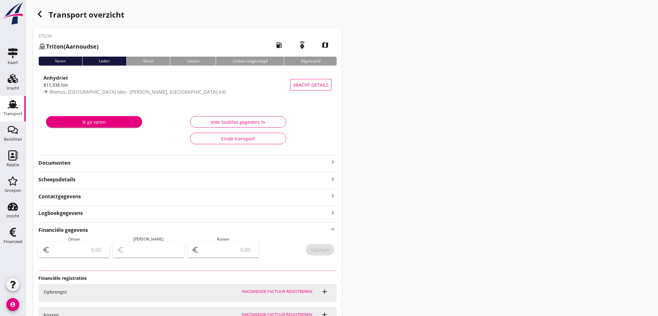
type input "14604.08"
type input "730.20"
type input "13873.88"
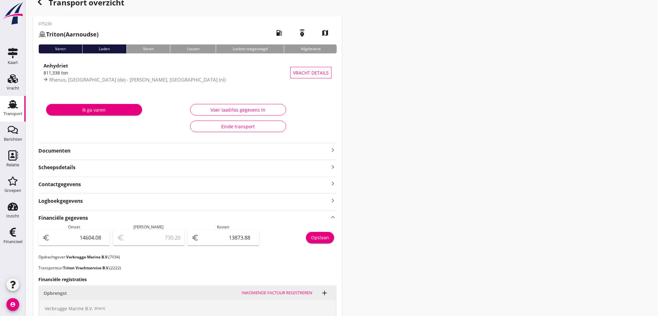
scroll to position [12, 0]
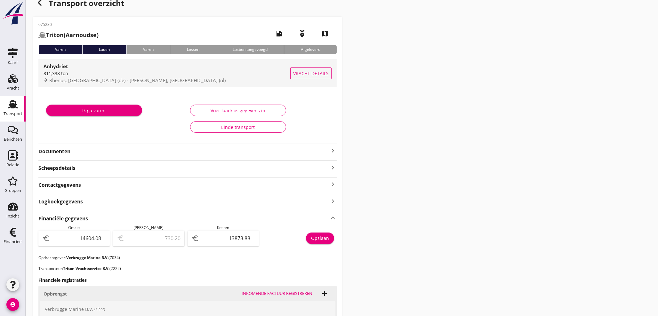
click at [96, 77] on span "Rhenus, [GEOGRAPHIC_DATA] (de) - [PERSON_NAME], [GEOGRAPHIC_DATA] (nl)" at bounding box center [137, 80] width 176 height 6
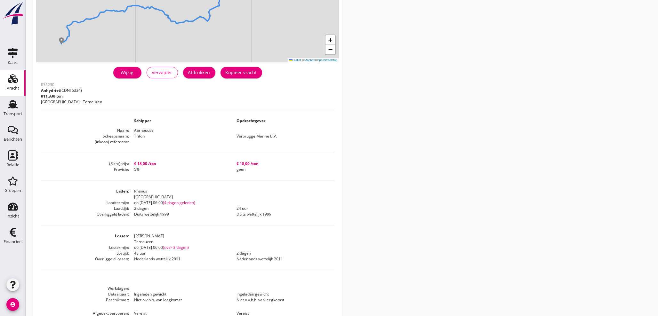
scroll to position [95, 0]
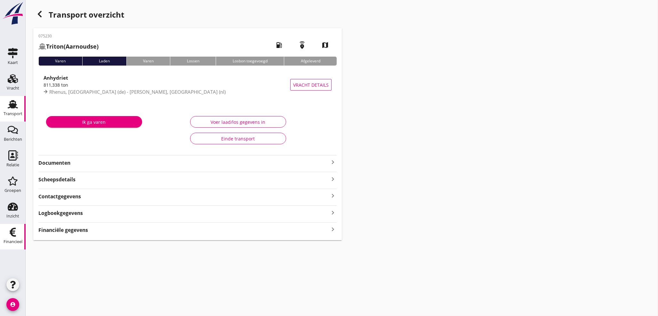
click at [15, 237] on icon "Financieel" at bounding box center [13, 232] width 10 height 10
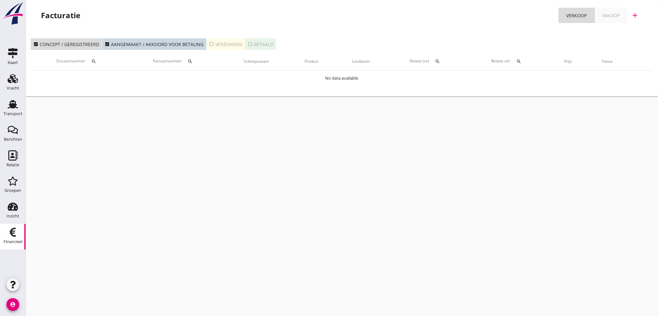
click at [18, 236] on div "Financieel" at bounding box center [12, 232] width 15 height 10
click at [96, 61] on icon "search" at bounding box center [93, 61] width 5 height 5
click at [11, 108] on icon "Transport" at bounding box center [13, 104] width 10 height 10
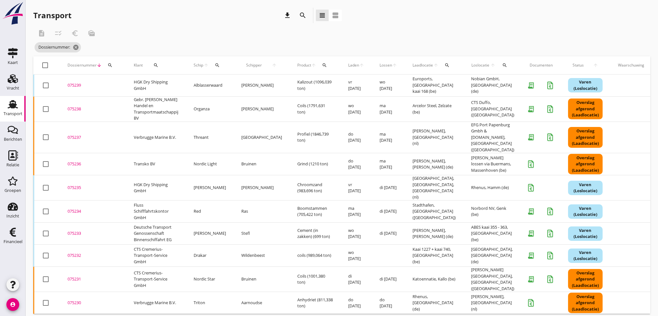
click at [80, 300] on div "075230" at bounding box center [93, 303] width 51 height 6
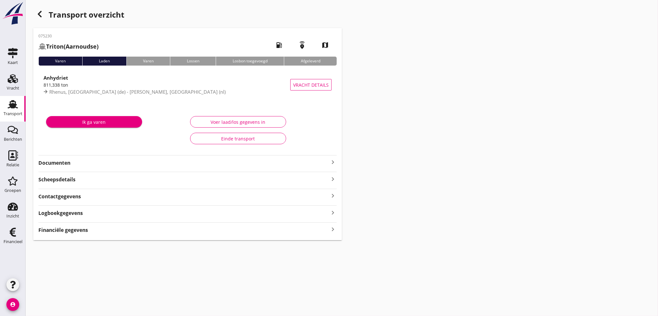
click at [51, 227] on strong "Financiële gegevens" at bounding box center [63, 230] width 50 height 7
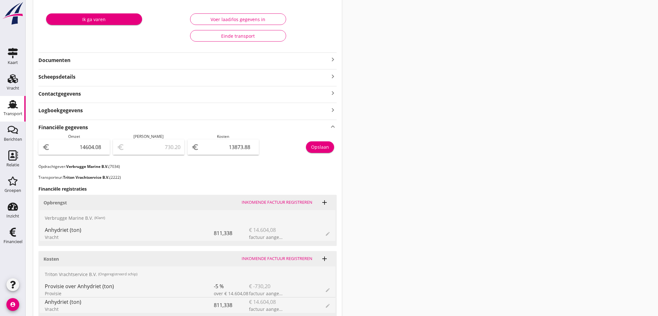
scroll to position [90, 0]
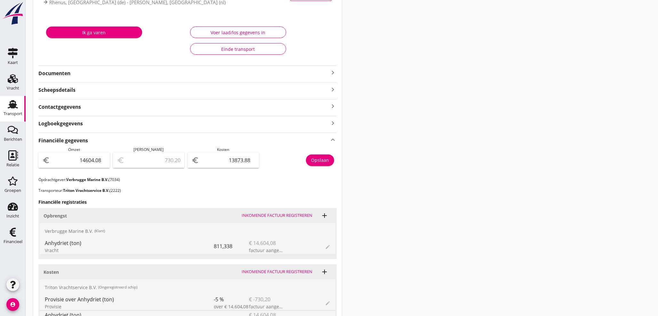
click at [331, 74] on icon "keyboard_arrow_right" at bounding box center [333, 73] width 8 height 8
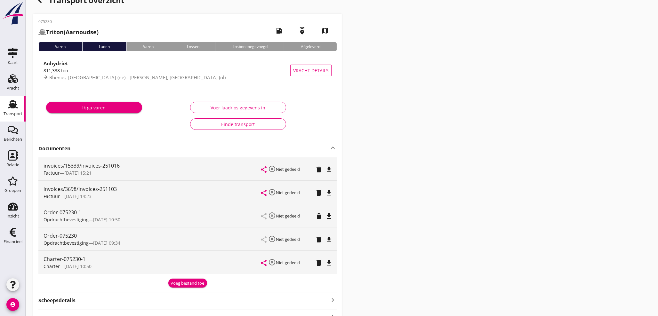
scroll to position [0, 0]
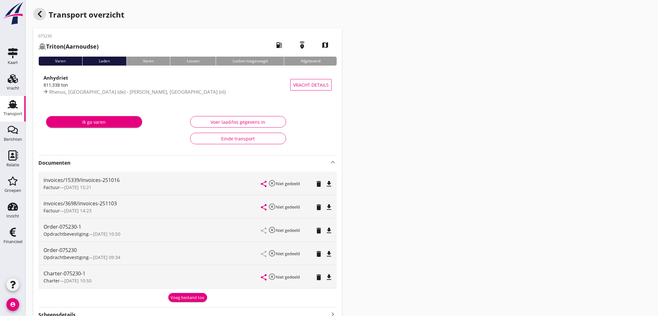
click at [39, 11] on icon "button" at bounding box center [40, 14] width 8 height 8
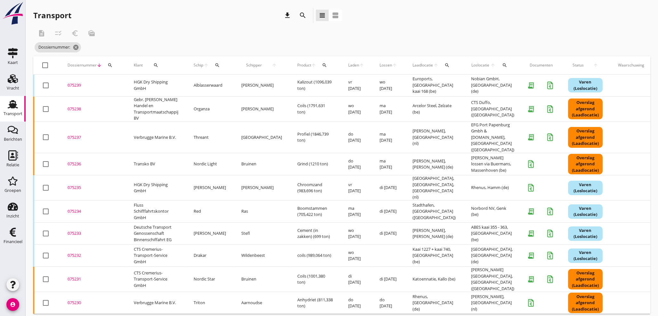
click at [78, 230] on div "075233" at bounding box center [93, 233] width 51 height 6
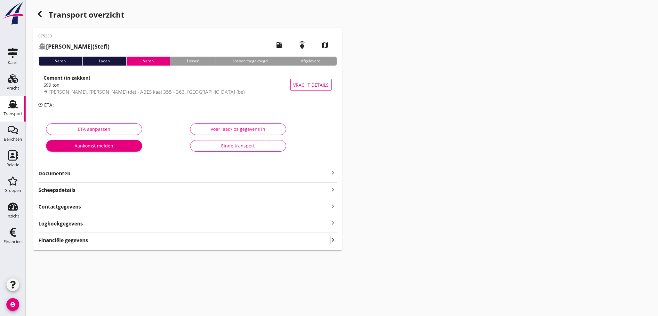
click at [330, 242] on icon "keyboard_arrow_right" at bounding box center [333, 239] width 8 height 9
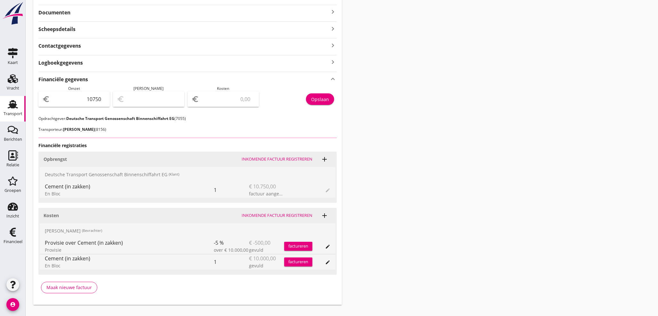
scroll to position [161, 0]
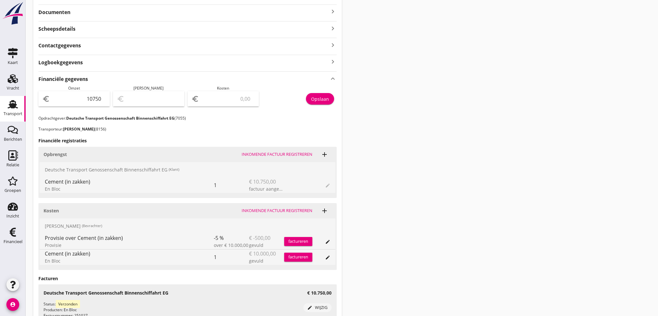
click at [222, 104] on div "euro" at bounding box center [222, 98] width 71 height 15
type input "10741.00"
type input "9"
type input "10655.00"
type input "95"
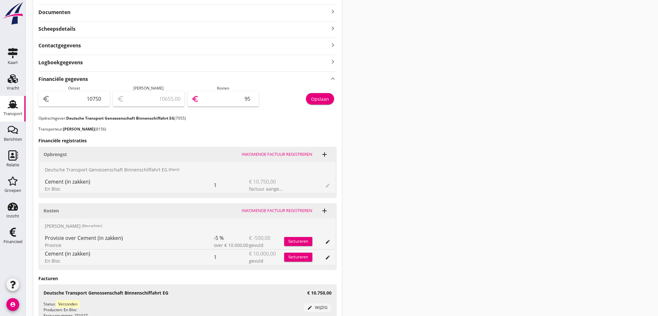
type input "9800.00"
type input "950"
type input "1250.00"
type input "9500"
click at [327, 99] on div "Opslaan" at bounding box center [320, 99] width 18 height 7
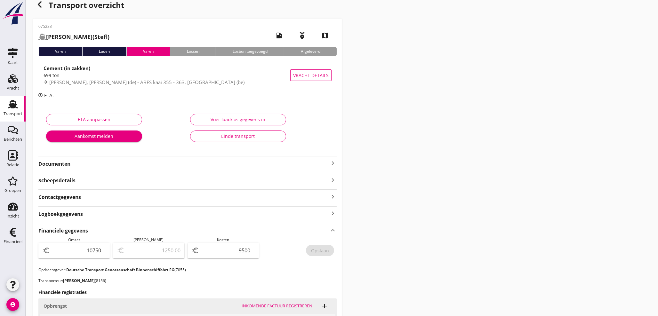
scroll to position [0, 0]
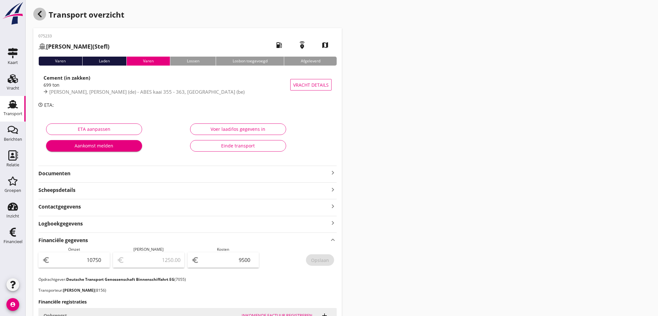
click at [39, 12] on icon "button" at bounding box center [40, 14] width 8 height 8
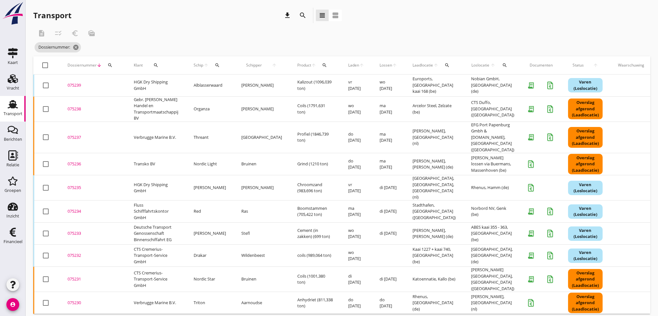
click at [77, 208] on div "075234" at bounding box center [93, 211] width 51 height 6
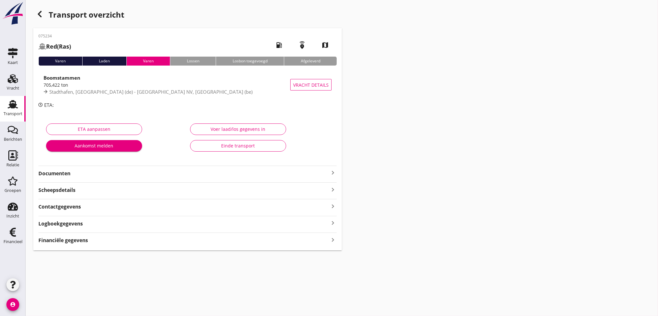
click at [334, 242] on icon "keyboard_arrow_right" at bounding box center [333, 239] width 8 height 9
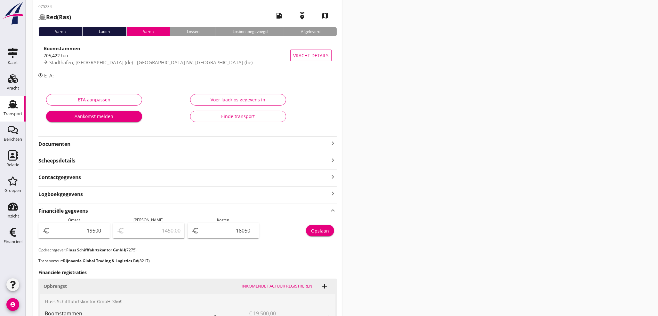
scroll to position [83, 0]
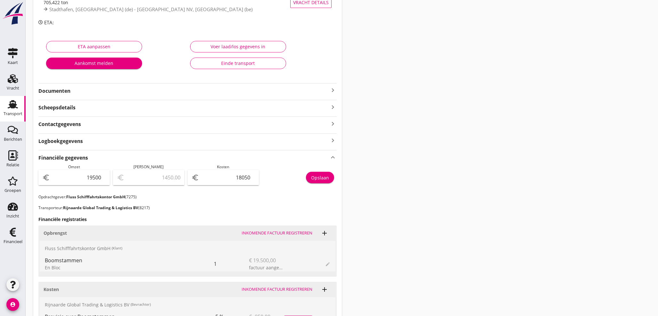
click at [326, 182] on button "Opslaan" at bounding box center [320, 178] width 28 height 12
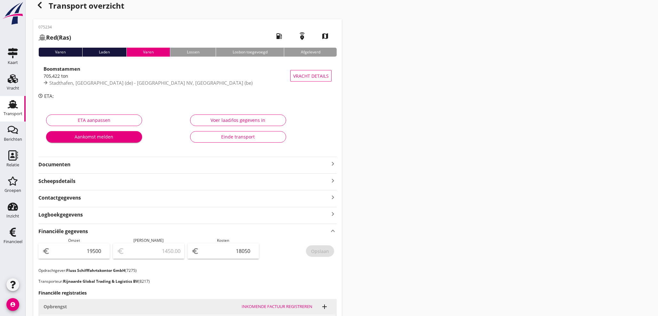
scroll to position [0, 0]
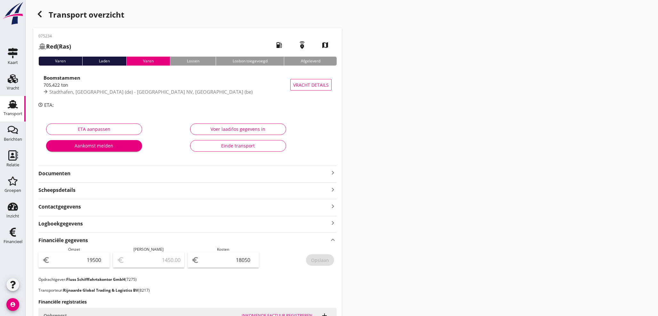
click at [38, 17] on icon "button" at bounding box center [40, 14] width 8 height 8
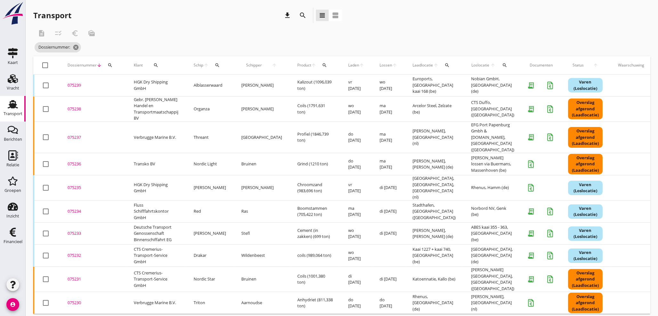
click at [81, 185] on div "075235" at bounding box center [93, 188] width 51 height 6
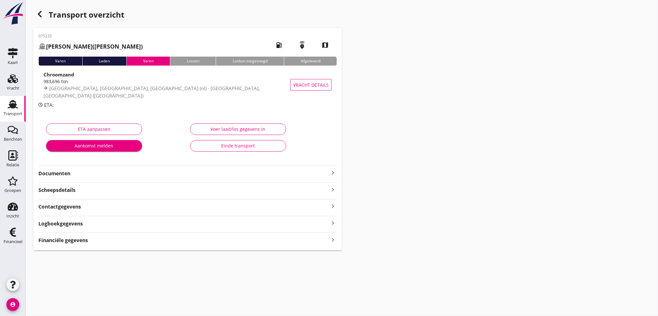
click at [333, 241] on icon "keyboard_arrow_right" at bounding box center [333, 239] width 8 height 9
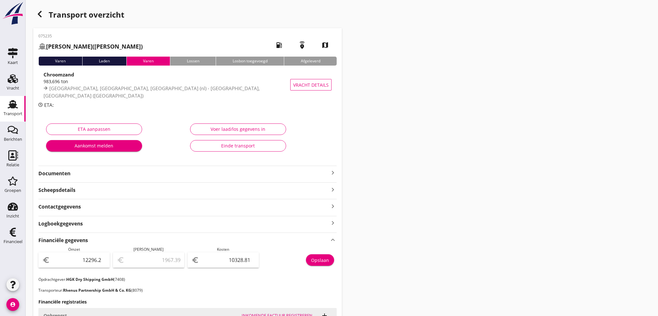
click at [40, 15] on use "button" at bounding box center [40, 14] width 4 height 6
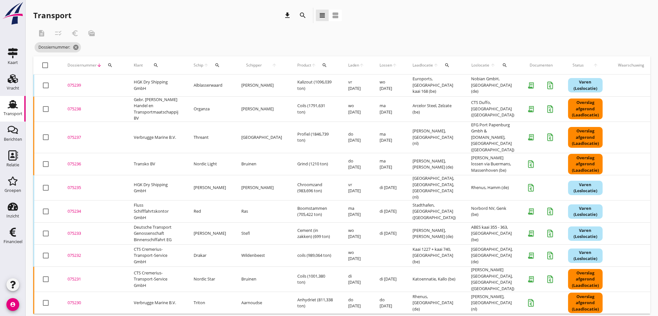
click at [76, 161] on div "075236" at bounding box center [93, 164] width 51 height 6
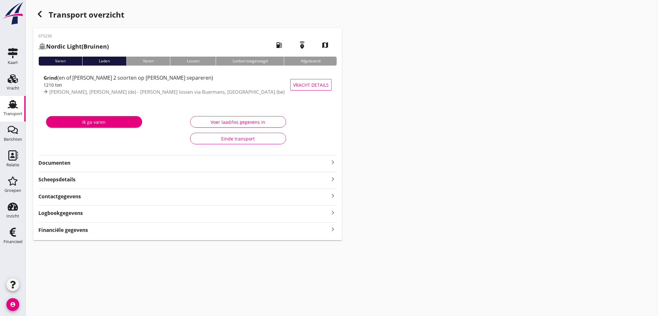
click at [333, 228] on icon "keyboard_arrow_right" at bounding box center [333, 229] width 8 height 9
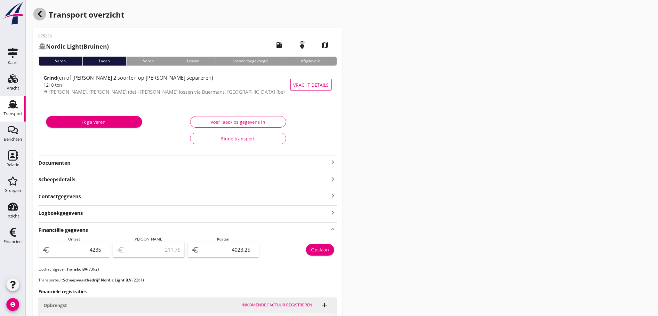
click at [36, 12] on icon "button" at bounding box center [40, 14] width 8 height 8
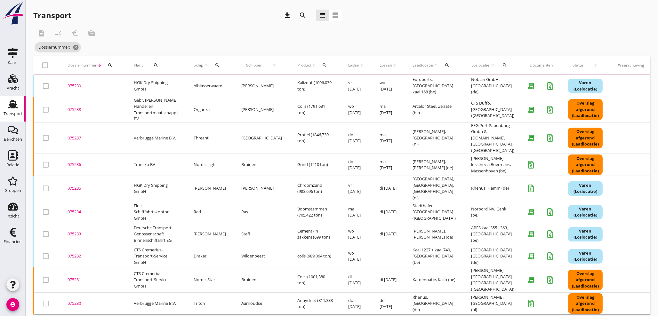
click at [75, 135] on div "075237" at bounding box center [93, 138] width 51 height 6
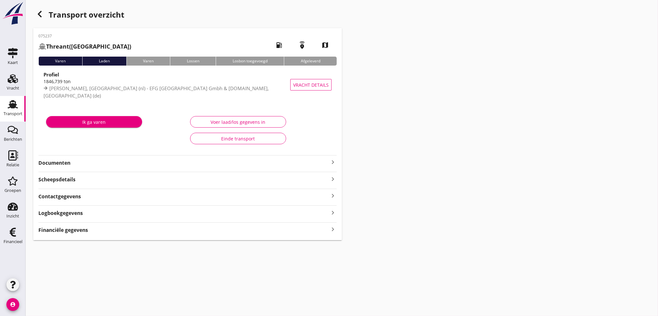
click at [334, 228] on icon "keyboard_arrow_right" at bounding box center [333, 229] width 8 height 9
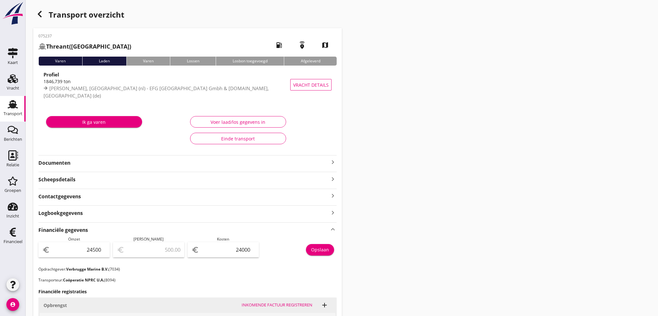
click at [41, 13] on icon "button" at bounding box center [40, 14] width 8 height 8
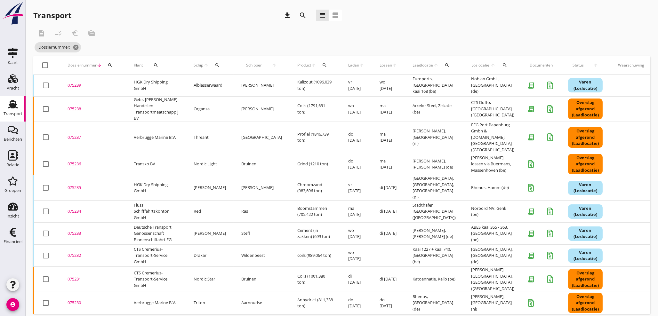
click at [78, 110] on div "075238" at bounding box center [93, 109] width 51 height 6
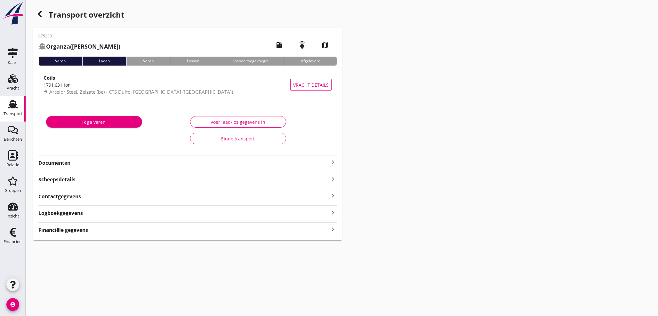
click at [332, 231] on icon "keyboard_arrow_right" at bounding box center [333, 229] width 8 height 9
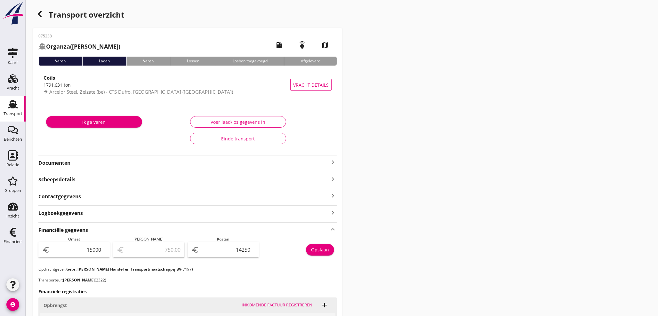
click at [42, 15] on icon "button" at bounding box center [40, 14] width 8 height 8
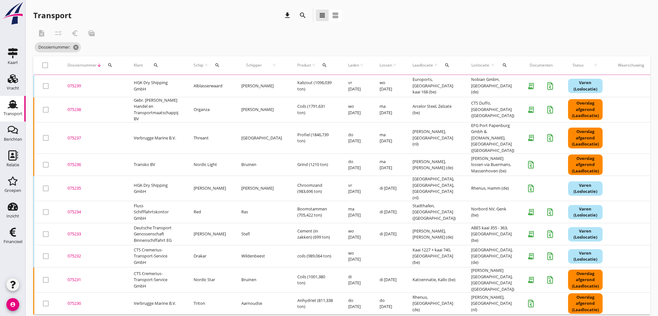
click at [77, 87] on div "075239" at bounding box center [93, 86] width 51 height 6
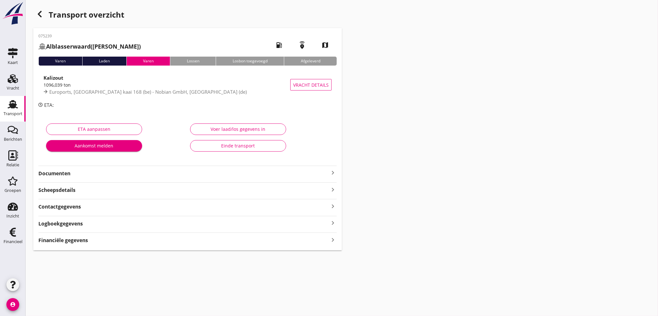
click at [63, 242] on strong "Financiële gegevens" at bounding box center [63, 240] width 50 height 7
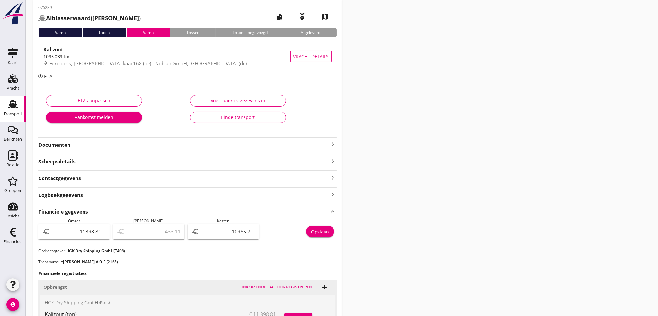
scroll to position [47, 0]
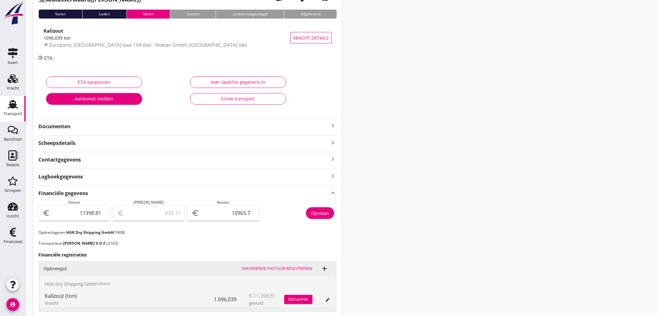
click at [314, 216] on div "Opslaan" at bounding box center [320, 213] width 18 height 7
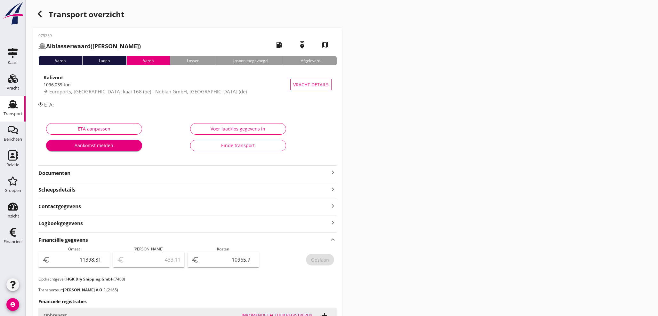
scroll to position [0, 0]
click at [37, 13] on icon "button" at bounding box center [40, 14] width 8 height 8
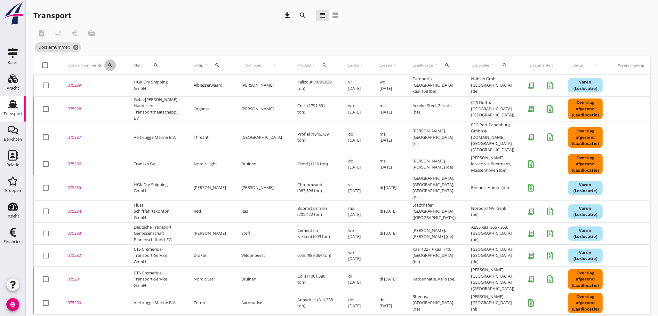
click at [107, 62] on button "search" at bounding box center [110, 66] width 12 height 12
click at [116, 83] on input "Zoeken op dossiernummer..." at bounding box center [140, 84] width 67 height 10
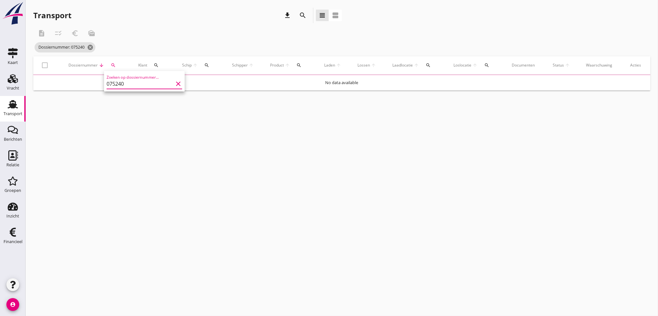
type input "075240"
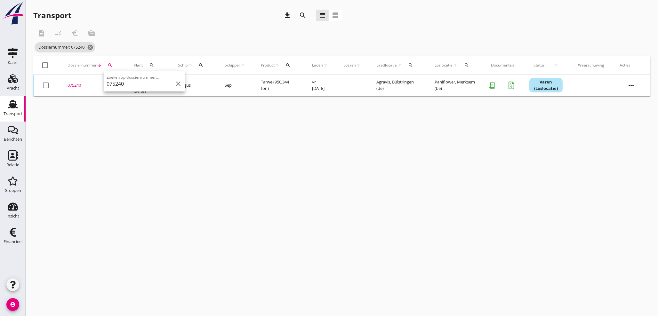
click at [77, 84] on div "075240" at bounding box center [93, 85] width 51 height 6
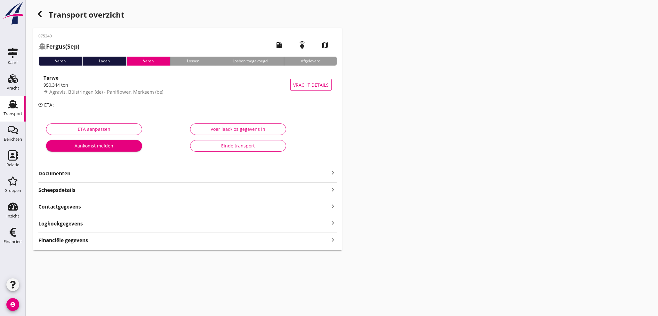
click at [333, 242] on icon "keyboard_arrow_right" at bounding box center [333, 239] width 8 height 9
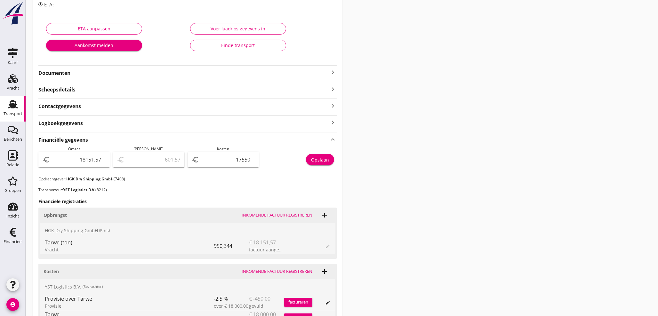
scroll to position [166, 0]
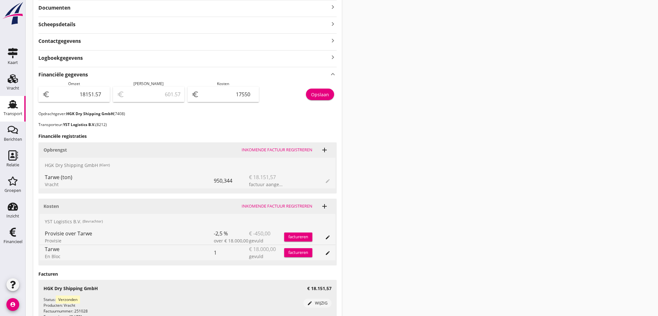
click at [10, 112] on div "Transport" at bounding box center [13, 114] width 19 height 4
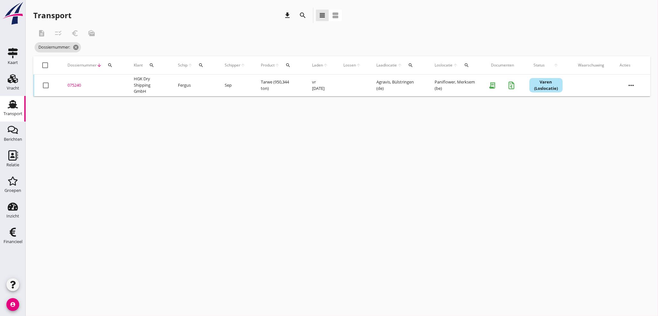
click at [200, 63] on icon "search" at bounding box center [200, 65] width 5 height 5
drag, startPoint x: 209, startPoint y: 86, endPoint x: 204, endPoint y: 80, distance: 7.7
click at [208, 85] on input "Zoek op (scheeps)naam" at bounding box center [230, 84] width 67 height 10
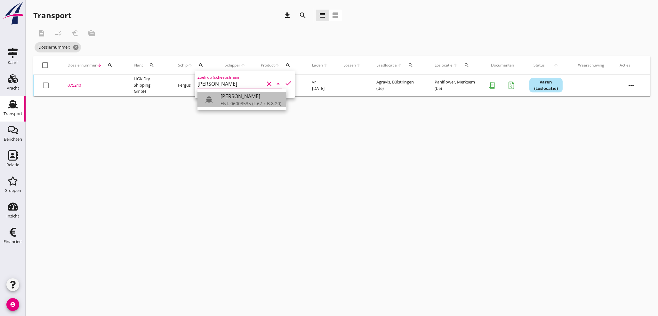
click at [238, 104] on div "ENI: 06003535 (L:67 x B:8.20)" at bounding box center [250, 103] width 61 height 7
click at [229, 84] on input "[PERSON_NAME]" at bounding box center [230, 84] width 67 height 10
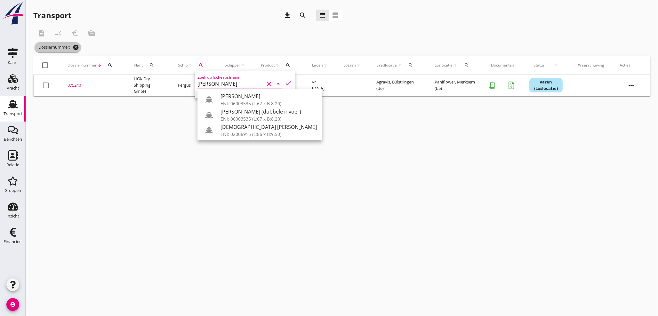
click at [78, 47] on icon "cancel" at bounding box center [76, 47] width 6 height 6
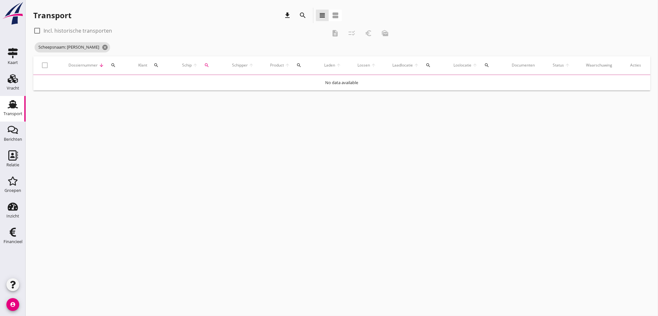
click at [206, 64] on icon "search" at bounding box center [206, 65] width 5 height 5
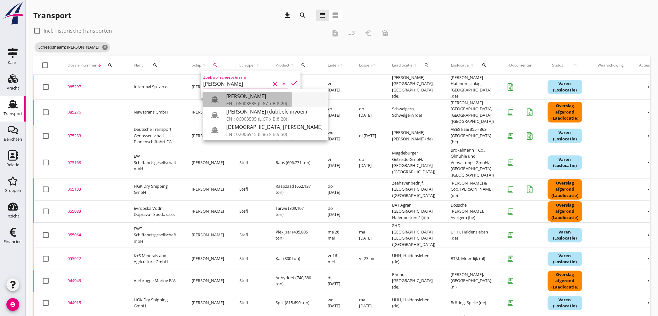
click at [236, 101] on div "ENI: 06003535 (L:67 x B:8.20)" at bounding box center [274, 103] width 96 height 7
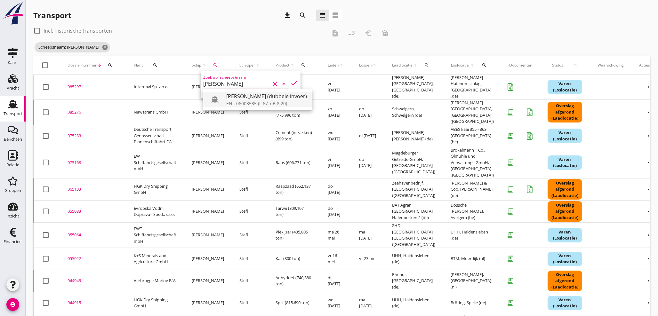
click at [251, 105] on div "ENI: 06003535 (L:67 x B:8.20)" at bounding box center [266, 103] width 81 height 7
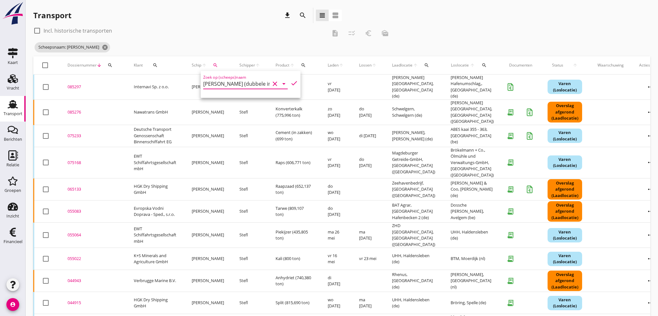
click at [290, 84] on icon "check" at bounding box center [294, 83] width 8 height 8
type input "[PERSON_NAME] (dubbele invoer)"
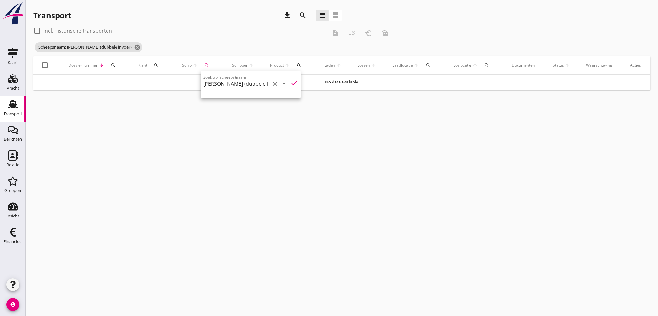
click at [291, 83] on icon "check" at bounding box center [294, 83] width 8 height 8
click at [290, 84] on icon "check" at bounding box center [294, 83] width 8 height 8
click at [175, 155] on div "cancel You are impersonating another user. Transport download search view_headl…" at bounding box center [342, 158] width 632 height 316
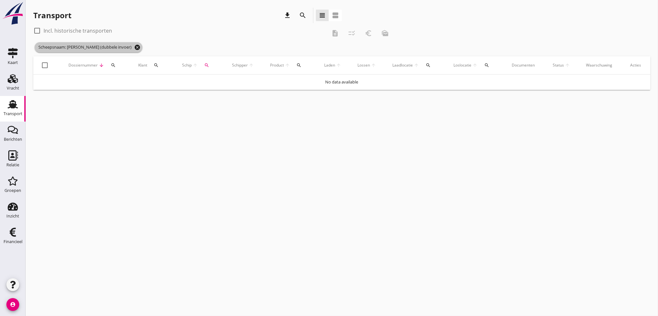
click at [134, 47] on icon "cancel" at bounding box center [137, 47] width 6 height 6
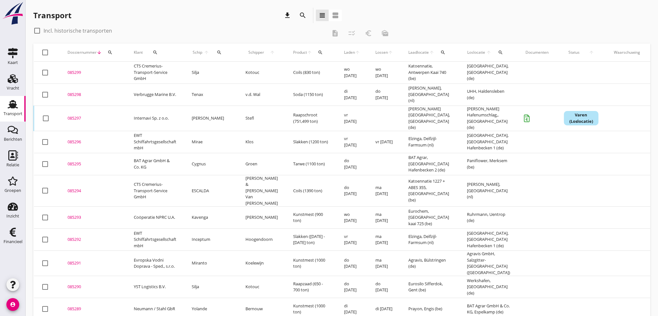
click at [139, 23] on div "Transport download search view_headline view_agenda" at bounding box center [187, 15] width 308 height 15
click at [110, 52] on icon "search" at bounding box center [110, 52] width 5 height 5
click at [115, 74] on input "Zoeken op dossiernummer..." at bounding box center [140, 71] width 67 height 10
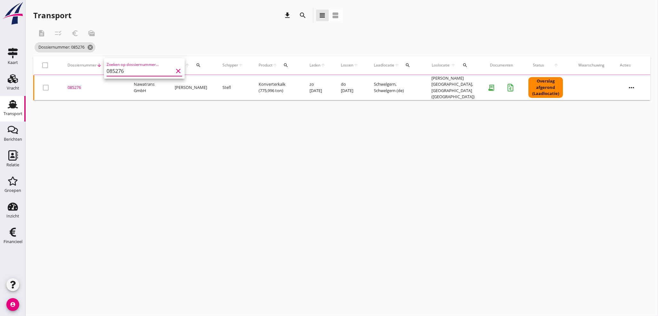
type input "085276"
click at [80, 88] on div "085276" at bounding box center [93, 87] width 51 height 6
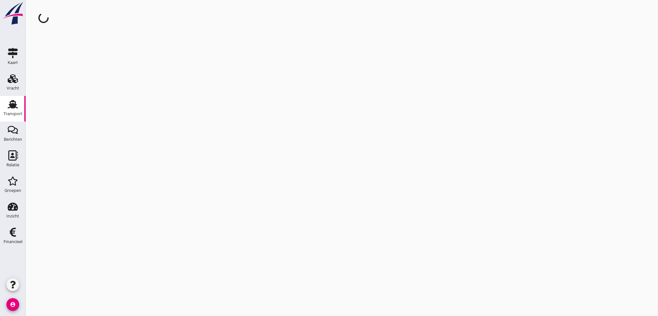
click at [80, 88] on div "cancel You are impersonating another user." at bounding box center [342, 158] width 632 height 316
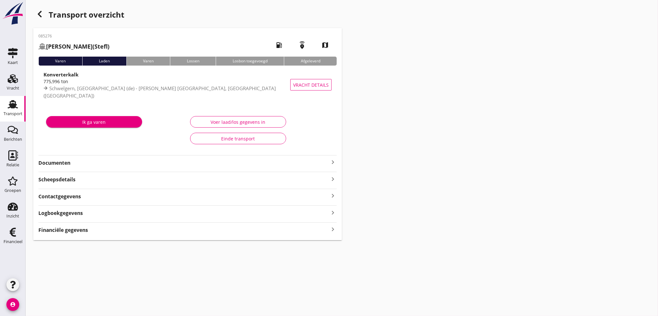
click at [331, 231] on icon "keyboard_arrow_right" at bounding box center [333, 229] width 8 height 9
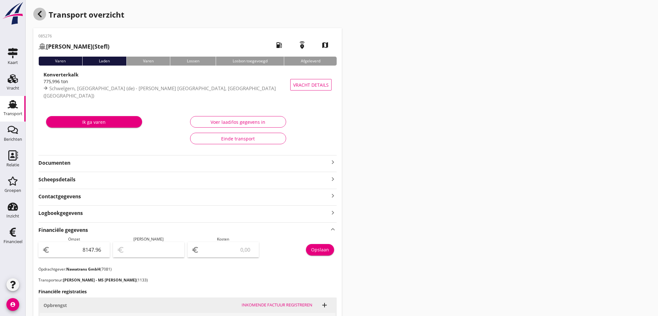
click at [41, 15] on icon "button" at bounding box center [40, 14] width 8 height 8
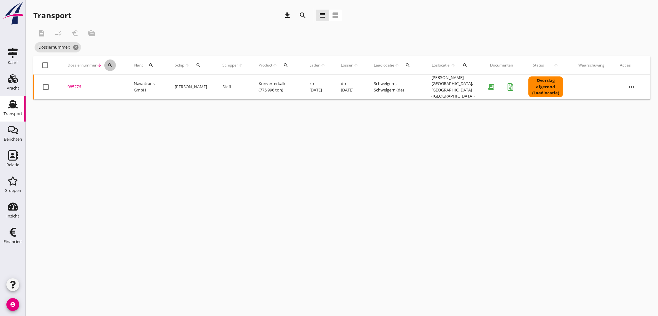
click at [111, 64] on icon "search" at bounding box center [110, 65] width 5 height 5
click at [112, 84] on input "Zoeken op dossiernummer..." at bounding box center [140, 84] width 67 height 10
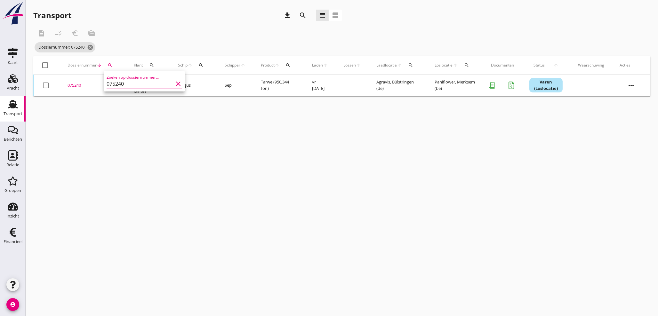
type input "075240"
click at [78, 84] on div "075240" at bounding box center [93, 85] width 51 height 6
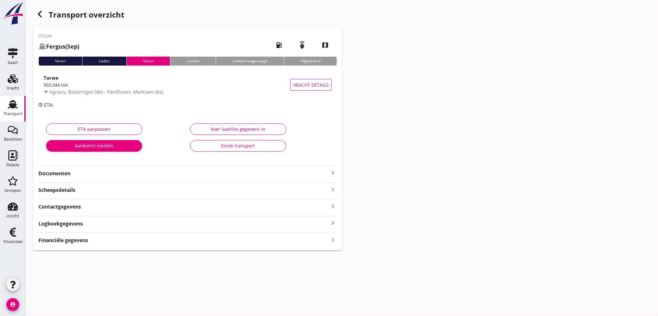
click at [39, 15] on use "button" at bounding box center [40, 14] width 4 height 6
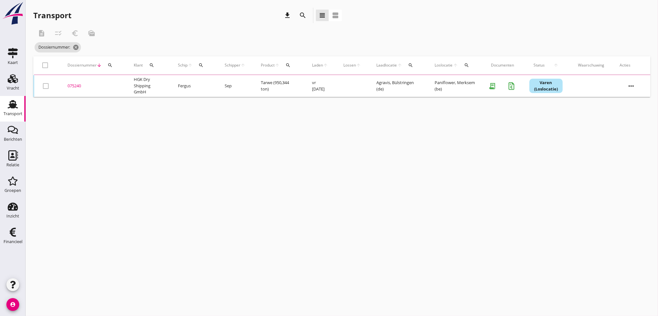
click at [108, 66] on icon "search" at bounding box center [110, 65] width 5 height 5
click at [113, 80] on input "Zoeken op dossiernummer..." at bounding box center [140, 84] width 67 height 10
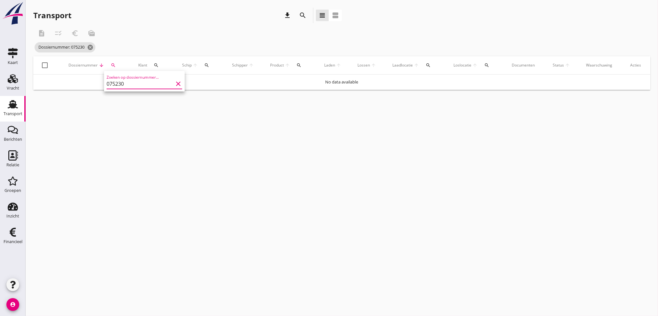
type input "075230"
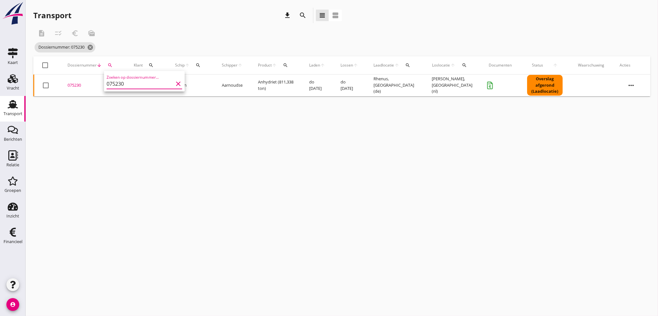
click at [75, 85] on div "075230" at bounding box center [93, 85] width 51 height 6
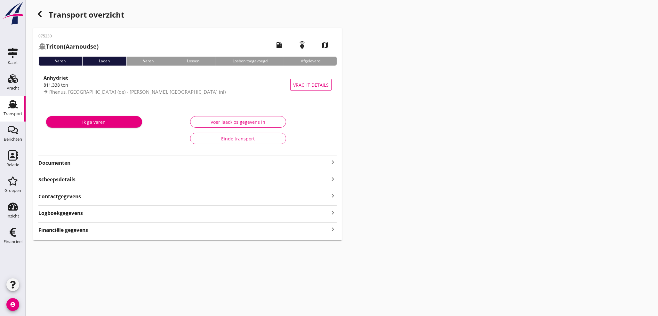
drag, startPoint x: 329, startPoint y: 231, endPoint x: 339, endPoint y: 230, distance: 9.3
click at [335, 231] on icon "keyboard_arrow_right" at bounding box center [333, 229] width 8 height 9
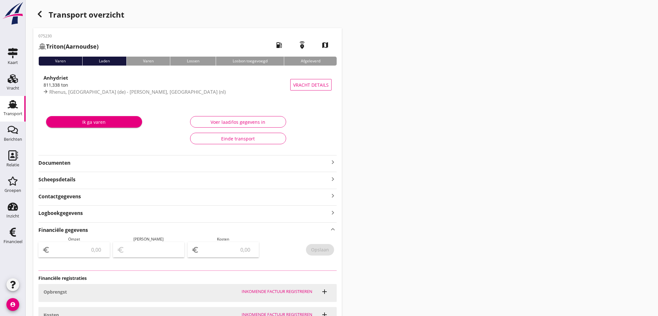
type input "14604.08"
type input "730.20"
type input "13873.88"
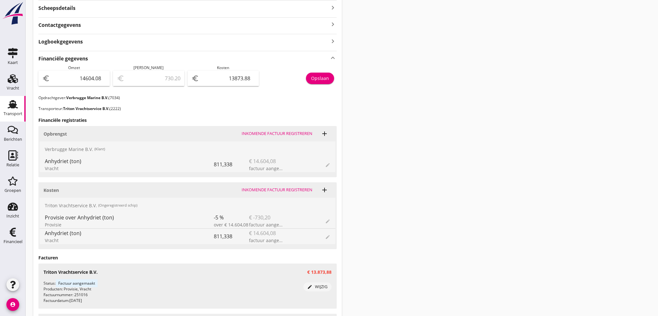
scroll to position [174, 0]
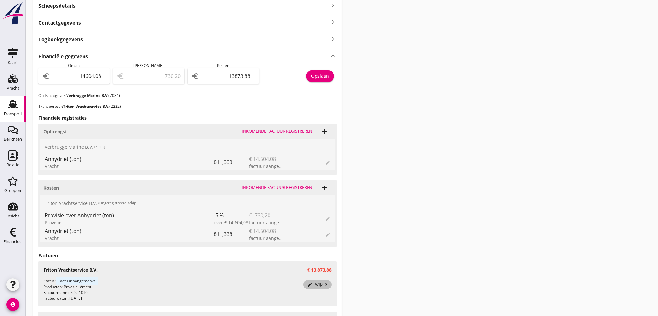
click at [328, 284] on div "edit wijzig" at bounding box center [317, 285] width 23 height 6
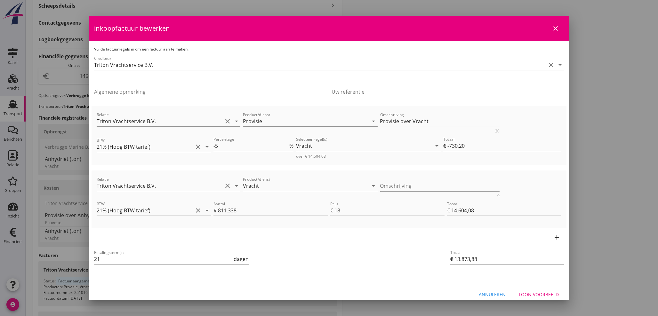
scroll to position [6, 0]
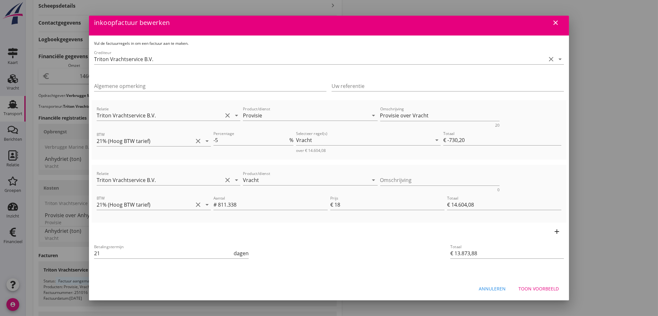
click at [553, 232] on icon "add" at bounding box center [557, 232] width 8 height 8
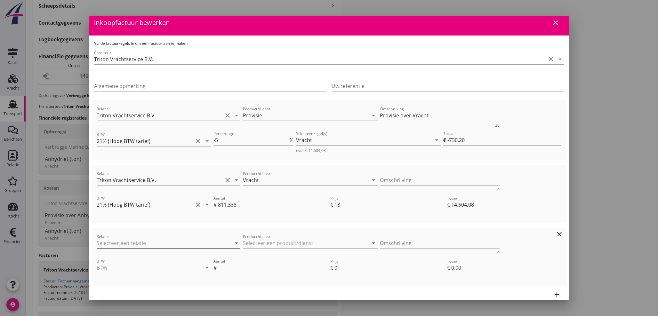
click at [141, 242] on input "Relatie" at bounding box center [160, 243] width 126 height 10
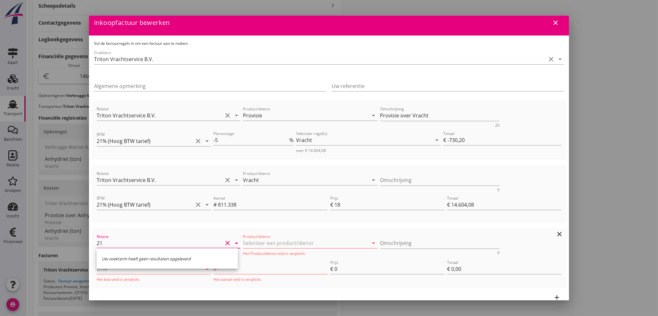
type input "2"
click at [138, 275] on div "2222 (Ongeregistreerd schip)" at bounding box center [167, 278] width 131 height 7
type input "Triton Vrachtservice B.V. (2222)"
click at [261, 240] on input "Product/dienst" at bounding box center [306, 243] width 126 height 10
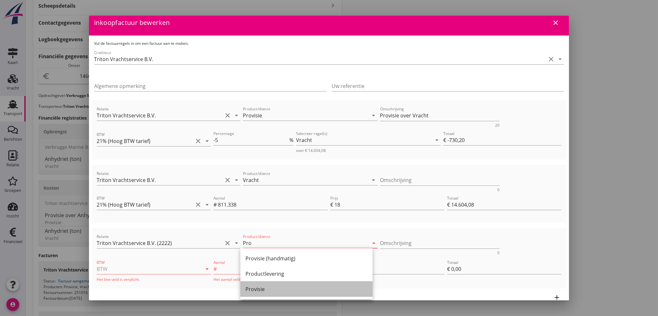
click at [257, 289] on div "Provisie" at bounding box center [306, 289] width 122 height 8
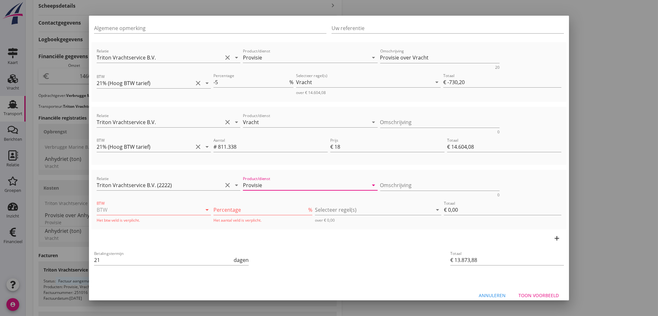
scroll to position [70, 0]
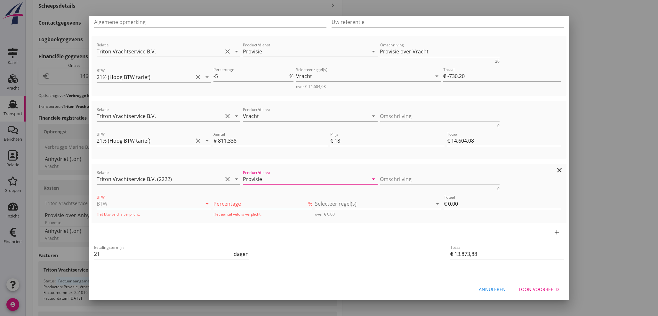
type input "Provisie"
click at [131, 200] on input "BTW" at bounding box center [145, 204] width 96 height 10
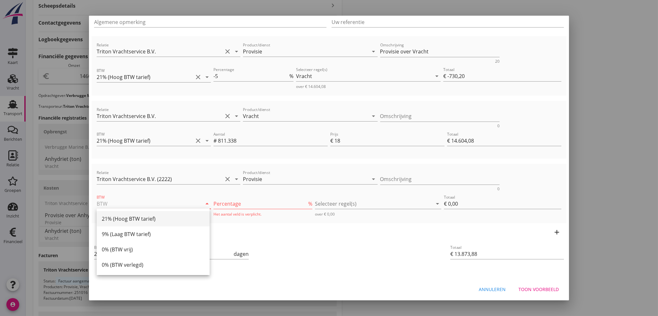
click at [123, 221] on div "21% (Hoog BTW tarief)" at bounding box center [153, 219] width 103 height 8
type input "21% (Hoog BTW tarief)"
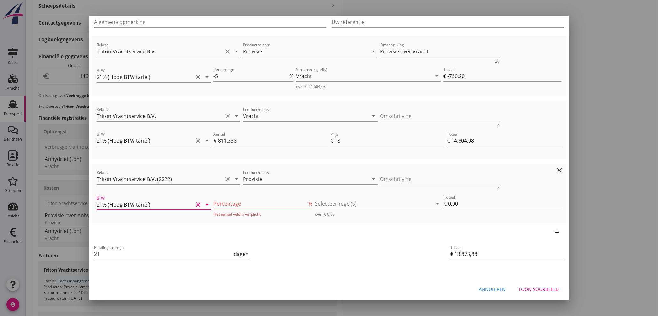
click at [247, 205] on input "Percentage" at bounding box center [259, 204] width 93 height 10
type input "-5"
type input "€ -0,00"
type input "-5"
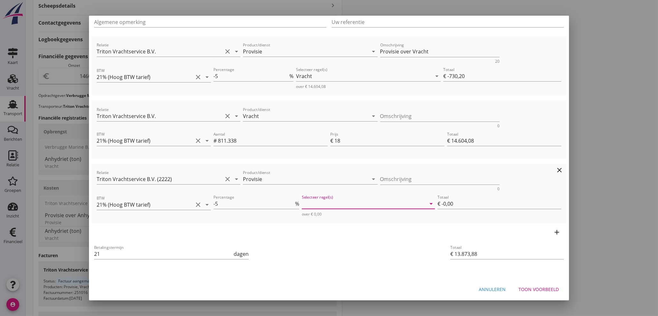
click at [331, 201] on div at bounding box center [364, 204] width 124 height 10
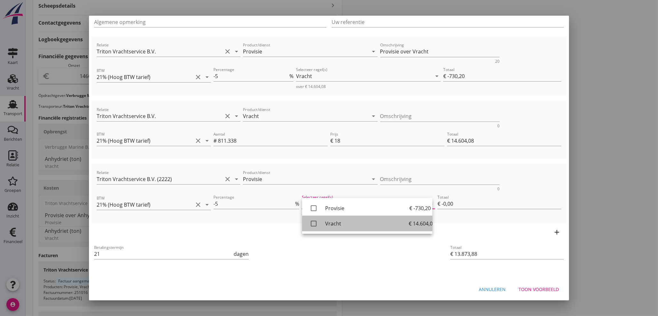
click at [312, 225] on icon "check_box_outline_blank" at bounding box center [313, 223] width 13 height 13
type input "€ -730,20"
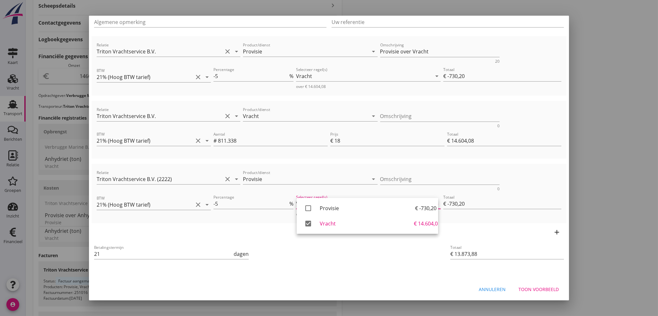
click at [604, 171] on div at bounding box center [329, 158] width 658 height 316
click at [555, 41] on icon "clear" at bounding box center [559, 43] width 8 height 8
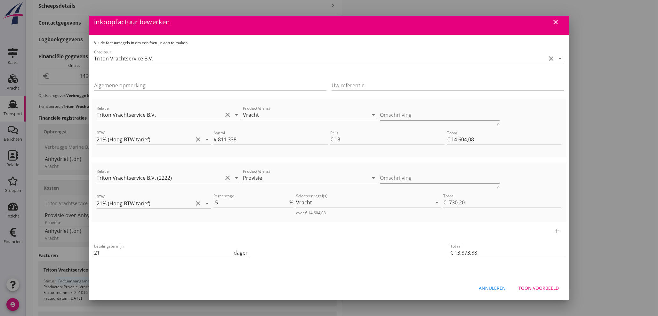
scroll to position [6, 0]
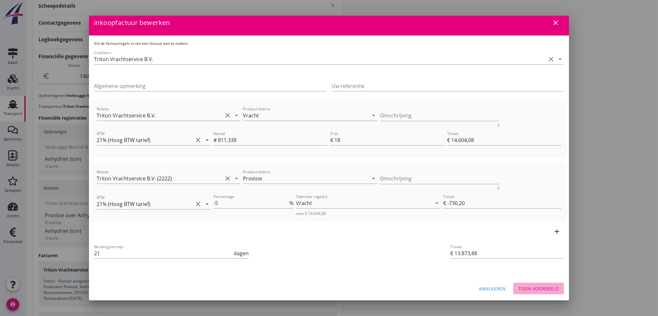
click at [539, 291] on div "Toon voorbeeld" at bounding box center [538, 288] width 40 height 7
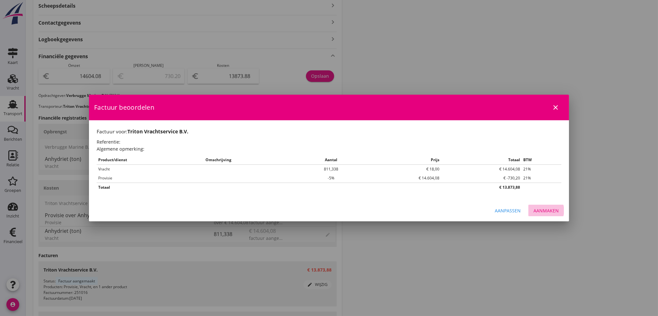
click at [549, 211] on div "Aanmaken" at bounding box center [545, 210] width 25 height 7
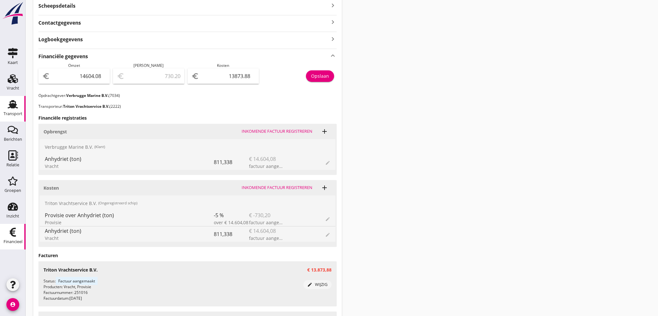
click at [12, 238] on div "Financieel" at bounding box center [13, 241] width 19 height 9
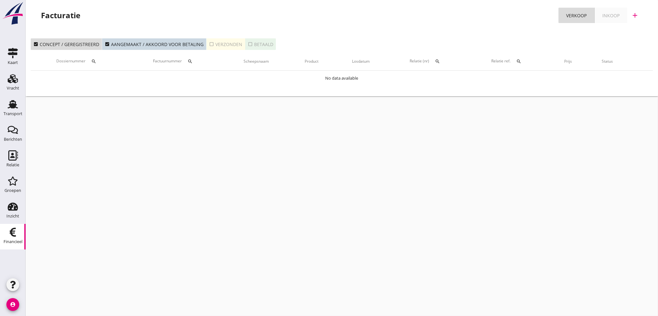
click at [614, 15] on div "Inkoop" at bounding box center [610, 15] width 17 height 7
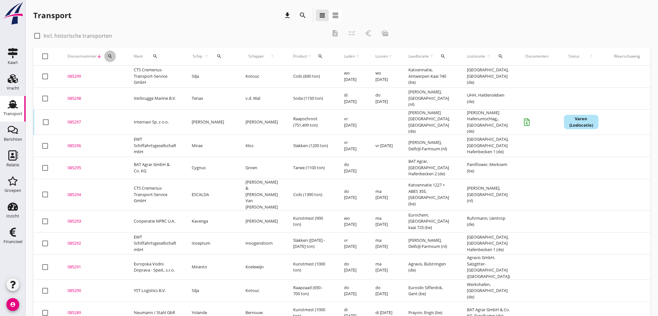
click at [109, 54] on icon "search" at bounding box center [110, 56] width 5 height 5
click at [116, 75] on input "Zoeken op dossiernummer..." at bounding box center [140, 75] width 67 height 10
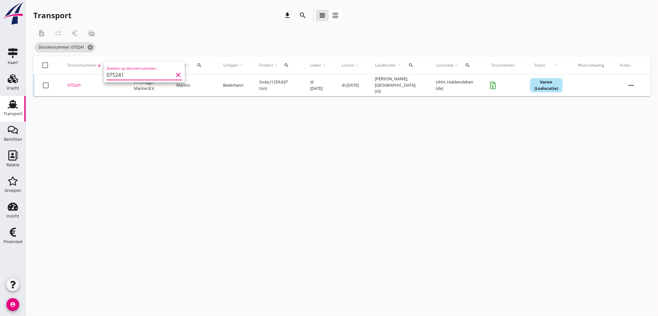
type input "075241"
click at [76, 84] on div "075241" at bounding box center [93, 85] width 51 height 6
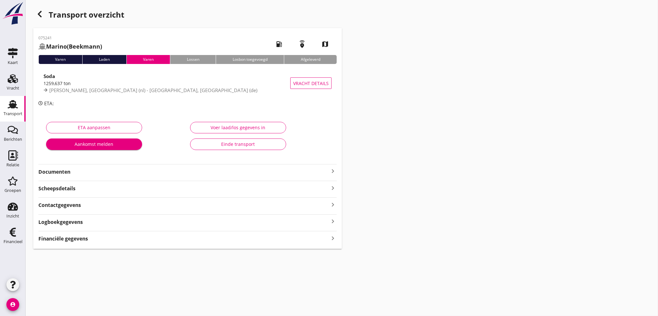
click at [332, 237] on icon "keyboard_arrow_right" at bounding box center [333, 238] width 8 height 9
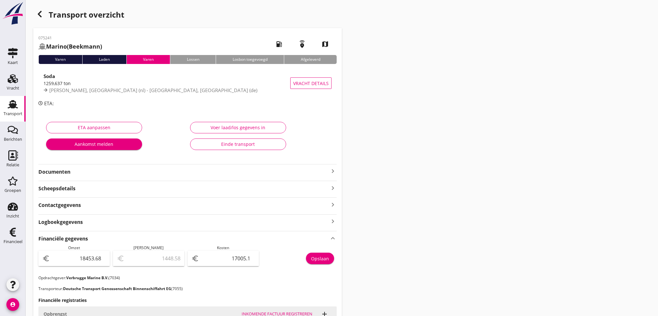
click at [36, 15] on div "button" at bounding box center [39, 14] width 13 height 13
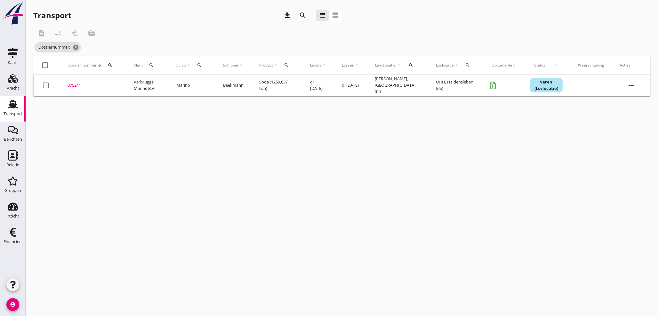
click at [107, 65] on div "search" at bounding box center [110, 65] width 12 height 5
click at [113, 84] on input "Zoeken op dossiernummer..." at bounding box center [140, 84] width 67 height 10
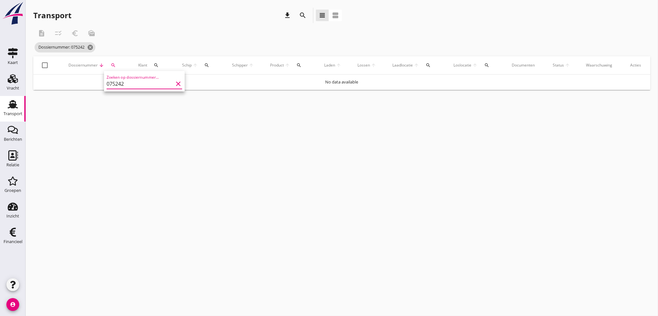
type input "075242"
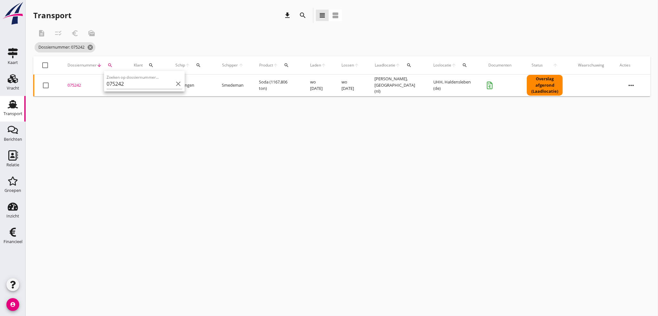
click at [76, 85] on div "075242" at bounding box center [93, 85] width 51 height 6
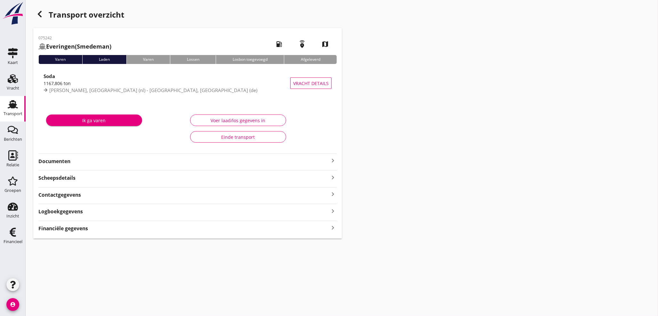
click at [332, 225] on icon "keyboard_arrow_right" at bounding box center [333, 228] width 8 height 9
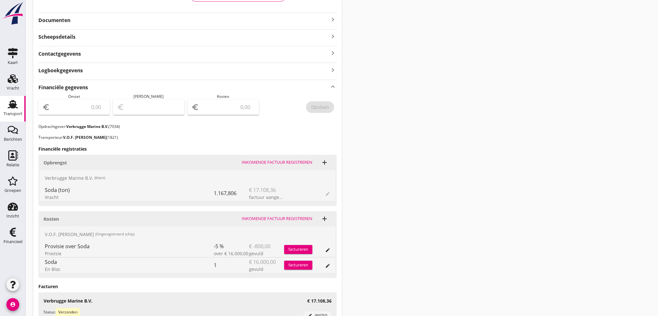
scroll to position [142, 0]
click at [228, 105] on input "number" at bounding box center [227, 106] width 55 height 10
click at [72, 103] on input "number" at bounding box center [78, 106] width 55 height 10
type input "17108"
type input "17108.36"
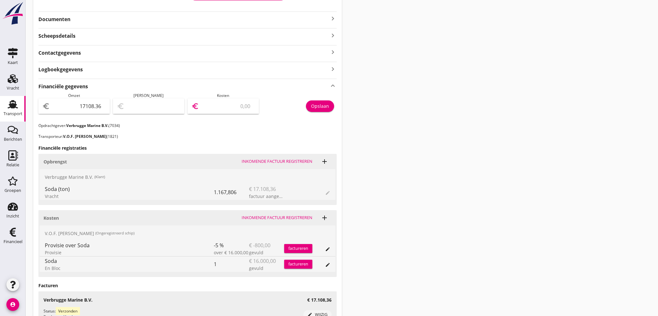
click at [217, 105] on input "number" at bounding box center [227, 106] width 55 height 10
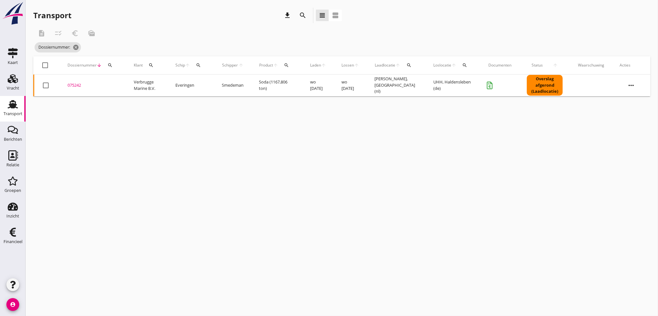
click at [108, 66] on icon "search" at bounding box center [110, 65] width 5 height 5
click at [115, 81] on input "Zoeken op dossiernummer..." at bounding box center [140, 84] width 67 height 10
type input "07524"
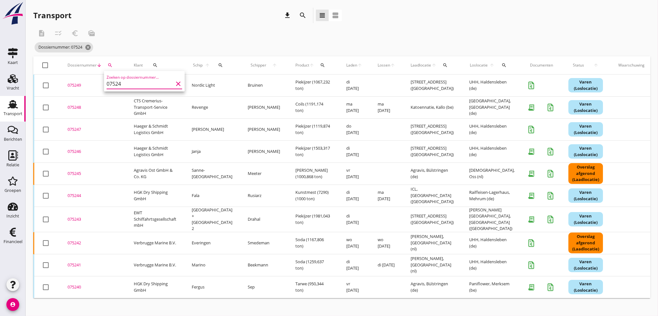
click at [76, 218] on div "075243" at bounding box center [93, 219] width 51 height 6
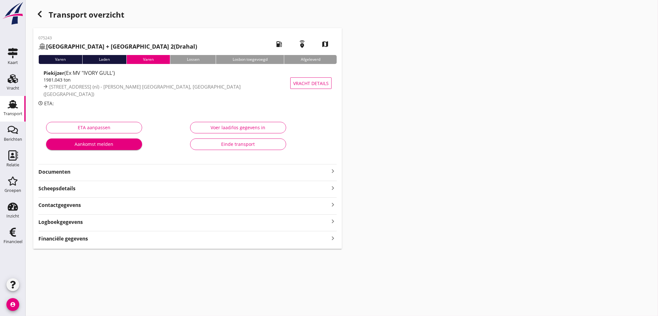
click at [332, 237] on icon "keyboard_arrow_right" at bounding box center [333, 238] width 8 height 9
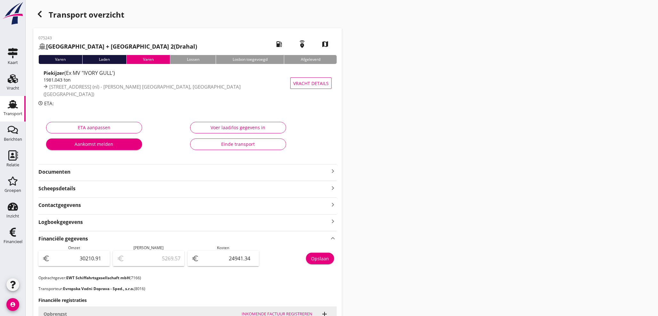
click at [40, 13] on icon "button" at bounding box center [40, 14] width 8 height 8
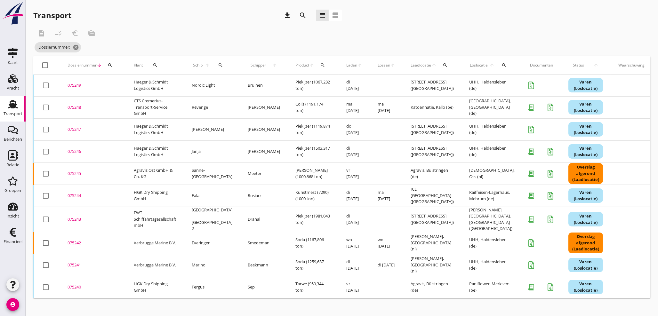
click at [76, 197] on div "075244" at bounding box center [93, 196] width 51 height 6
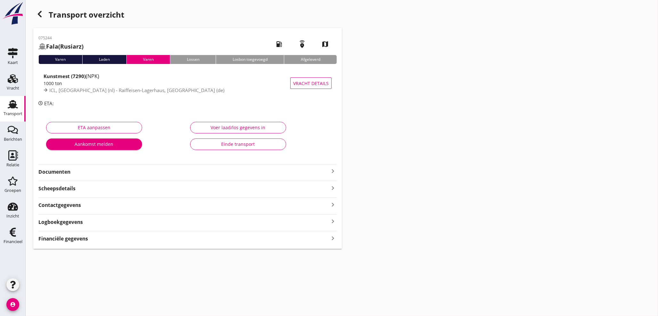
click at [332, 238] on icon "keyboard_arrow_right" at bounding box center [333, 238] width 8 height 9
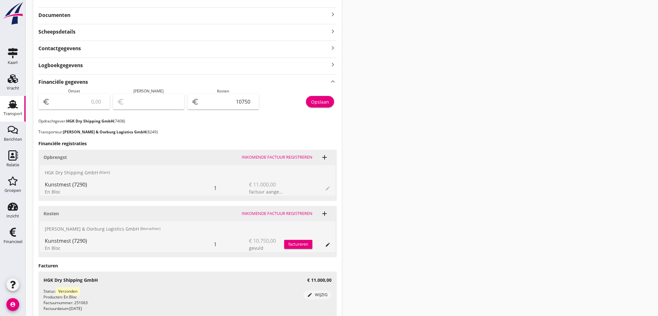
scroll to position [160, 0]
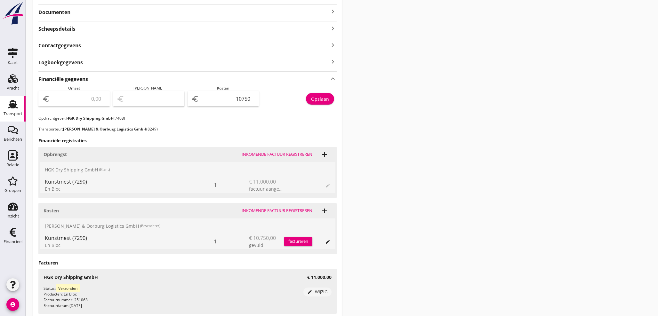
click at [71, 98] on input "number" at bounding box center [78, 99] width 55 height 10
type input "1"
type input "-10749.00"
type input "11"
type input "-10739.00"
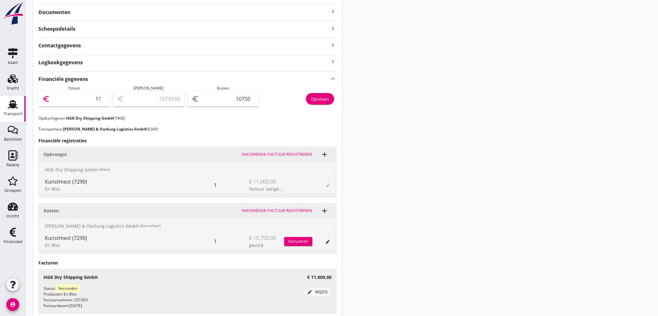
type input "110"
type input "-10640.00"
type input "1100"
type input "-9650.00"
type input "11000"
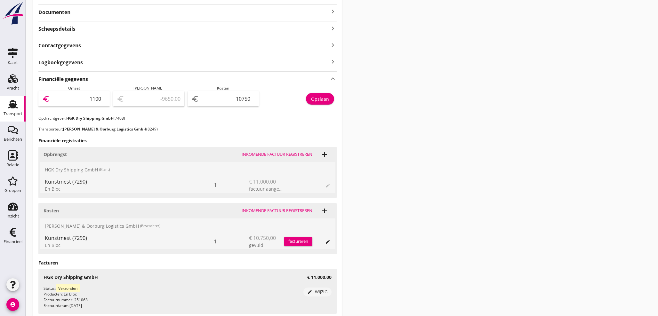
type input "250.00"
type input "11000"
click at [322, 100] on div "Opslaan" at bounding box center [320, 99] width 18 height 7
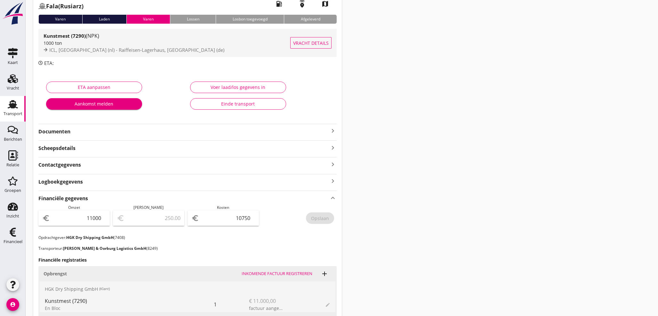
scroll to position [0, 0]
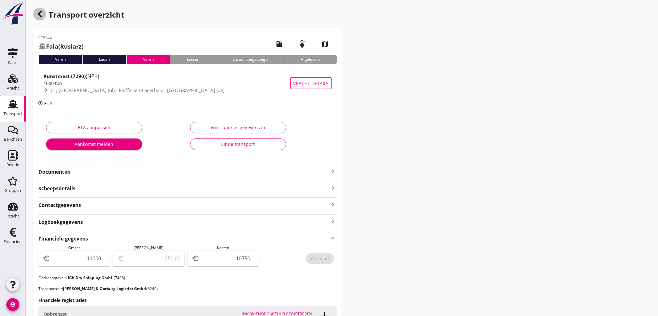
click at [40, 13] on use "button" at bounding box center [40, 14] width 4 height 6
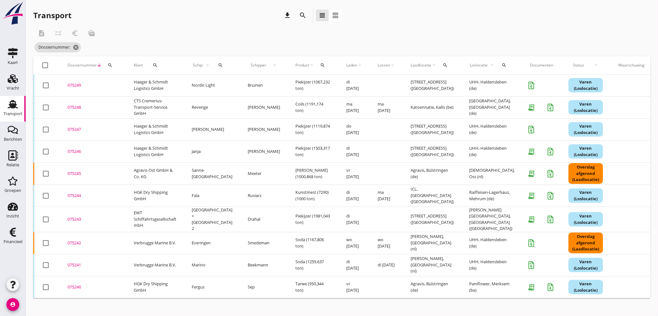
click at [78, 172] on div "075245" at bounding box center [93, 174] width 51 height 6
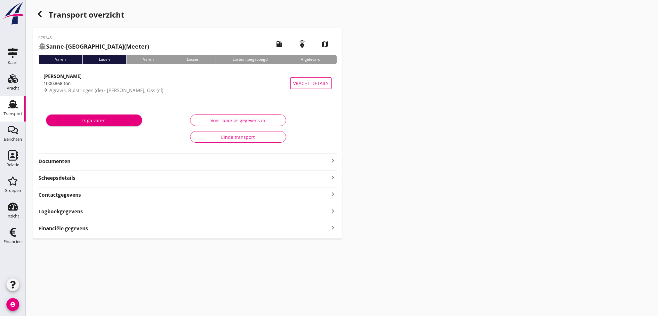
drag, startPoint x: 332, startPoint y: 227, endPoint x: 356, endPoint y: 231, distance: 24.3
click at [333, 227] on icon "keyboard_arrow_right" at bounding box center [333, 228] width 8 height 9
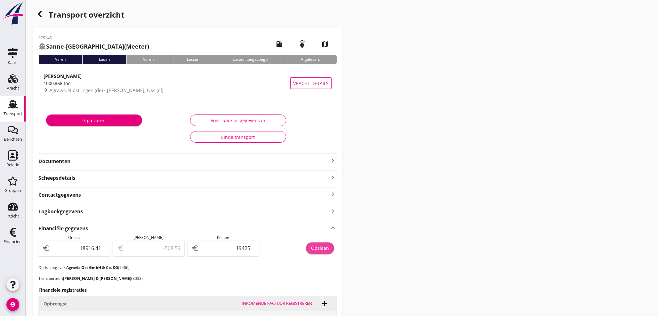
click at [321, 250] on div "Opslaan" at bounding box center [320, 248] width 18 height 7
click at [40, 11] on icon "button" at bounding box center [40, 14] width 8 height 8
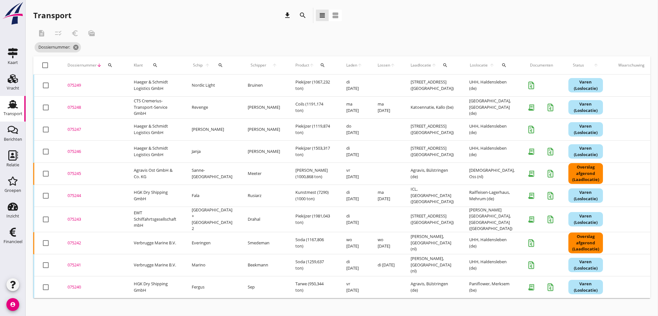
click at [75, 151] on div "075246" at bounding box center [93, 151] width 51 height 6
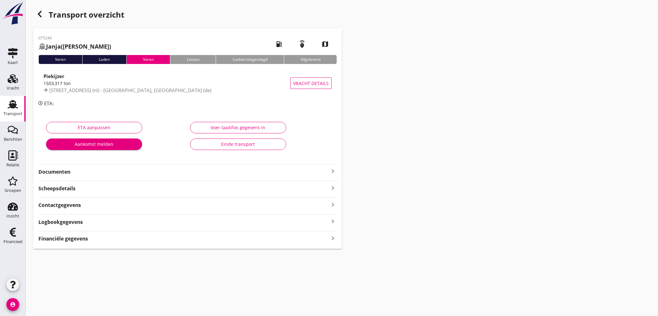
click at [331, 237] on icon "keyboard_arrow_right" at bounding box center [333, 238] width 8 height 9
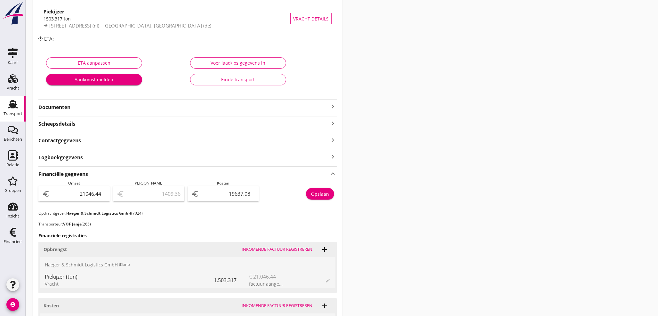
scroll to position [71, 0]
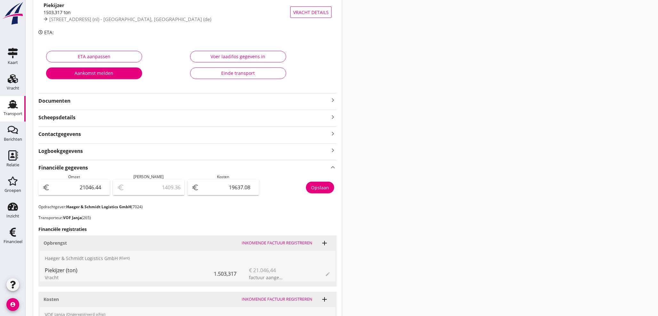
click at [326, 187] on div "Opslaan" at bounding box center [320, 187] width 18 height 7
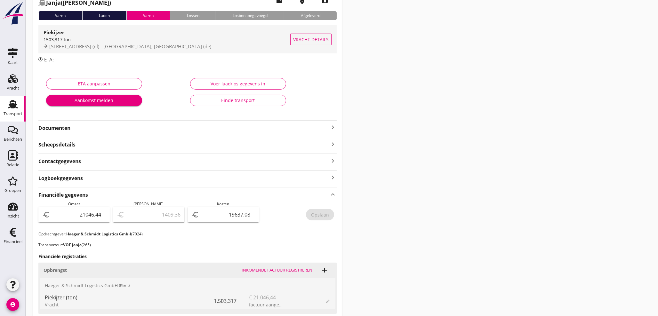
scroll to position [0, 0]
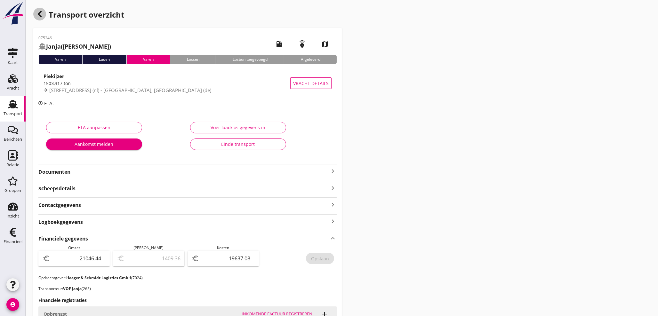
click at [39, 15] on use "button" at bounding box center [40, 14] width 4 height 6
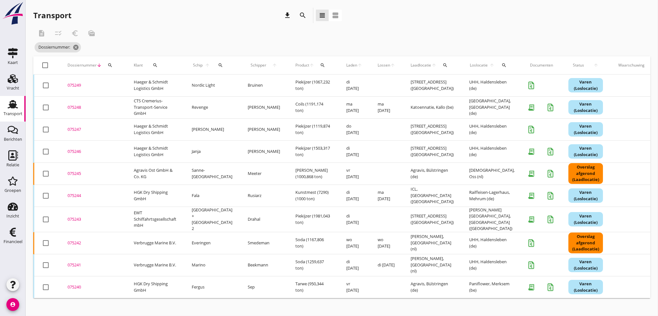
click at [77, 129] on div "075247" at bounding box center [93, 129] width 51 height 6
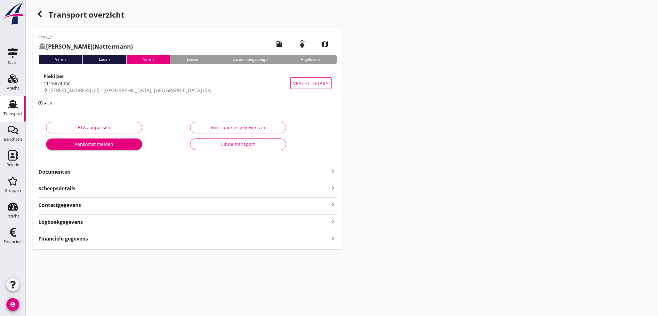
click at [334, 238] on icon "keyboard_arrow_right" at bounding box center [333, 238] width 8 height 9
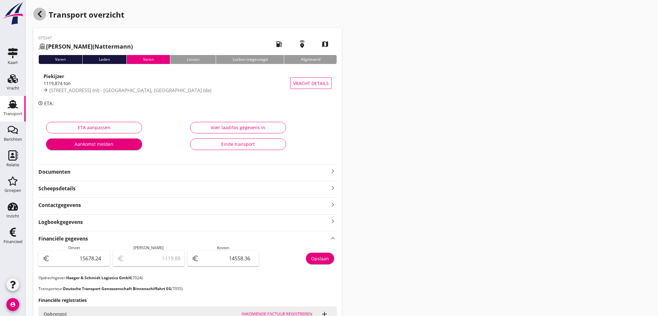
click at [40, 13] on use "button" at bounding box center [40, 14] width 4 height 6
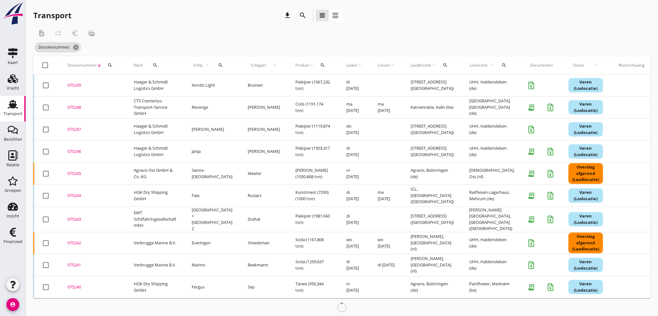
click at [78, 109] on div "075248" at bounding box center [93, 107] width 51 height 6
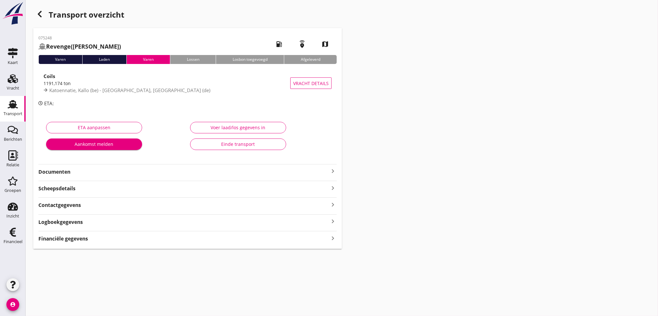
click at [332, 239] on icon "keyboard_arrow_right" at bounding box center [333, 238] width 8 height 9
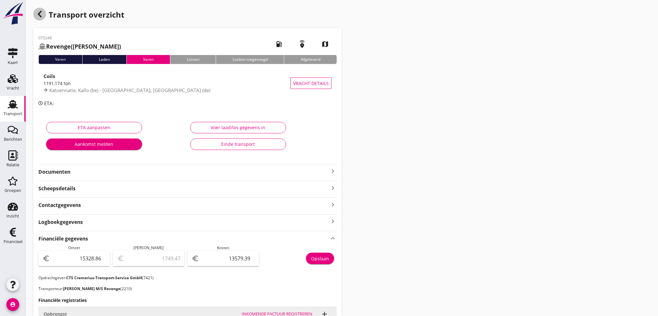
click at [38, 14] on use "button" at bounding box center [40, 14] width 4 height 6
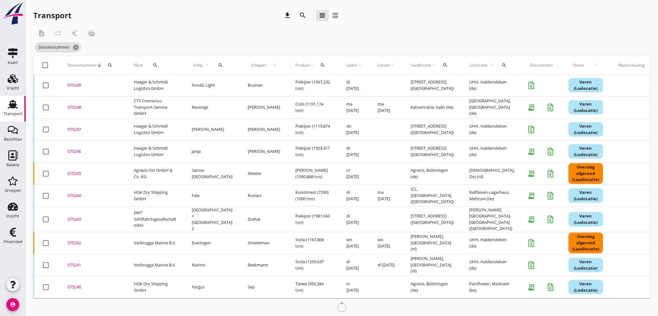
click at [76, 86] on div "075249" at bounding box center [93, 85] width 51 height 6
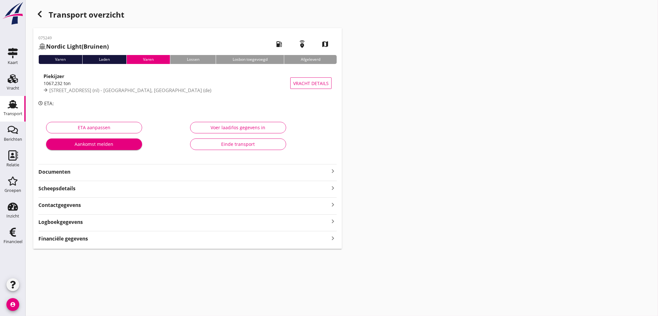
click at [332, 237] on icon "keyboard_arrow_right" at bounding box center [333, 238] width 8 height 9
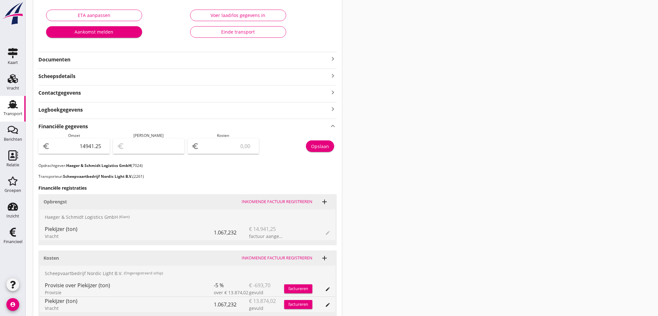
scroll to position [118, 0]
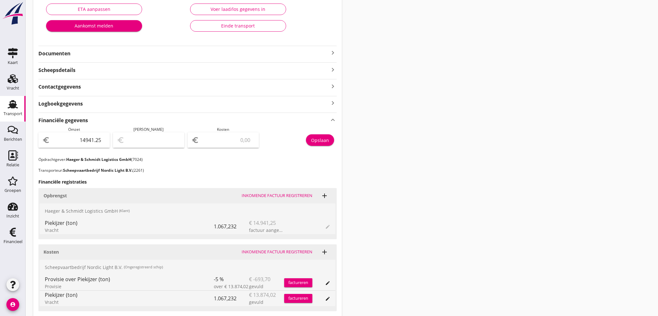
click at [211, 139] on input "number" at bounding box center [227, 140] width 55 height 10
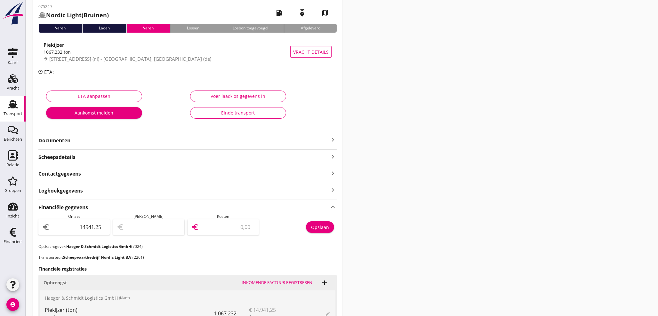
scroll to position [24, 0]
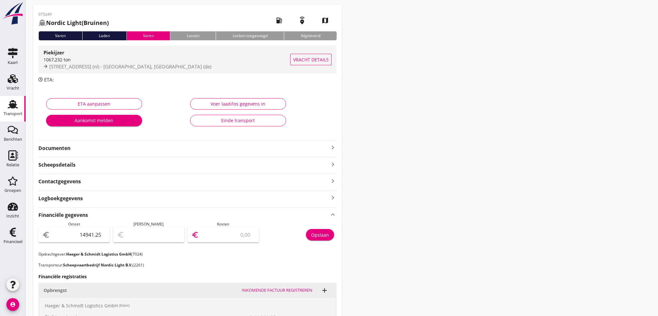
click at [100, 66] on span "Waalhaven boei 27, Rotterdam (nl) - UHH, Haldensleben (de)" at bounding box center [130, 66] width 162 height 6
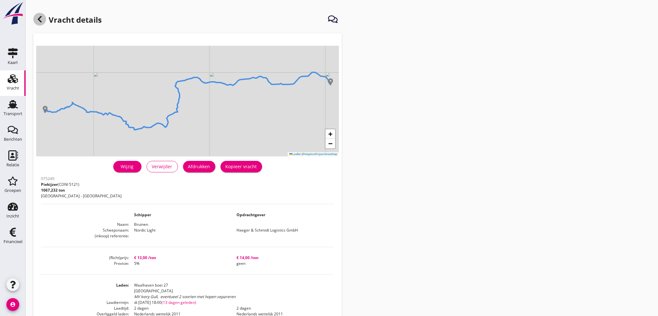
click at [39, 19] on icon at bounding box center [40, 19] width 8 height 8
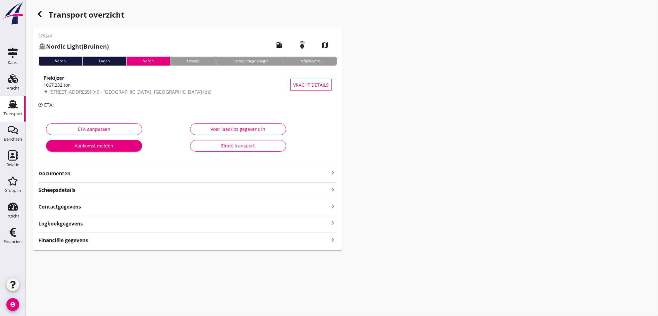
click at [101, 236] on div "Financiële gegevens keyboard_arrow_right" at bounding box center [187, 239] width 298 height 9
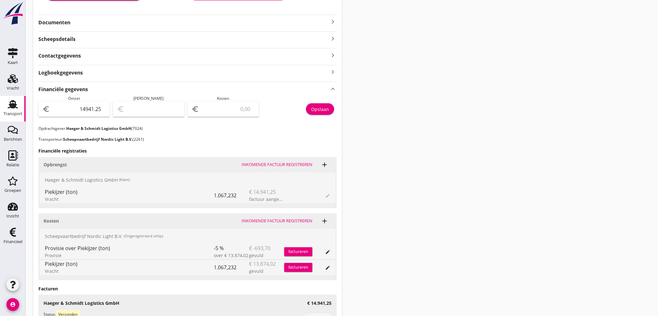
scroll to position [154, 0]
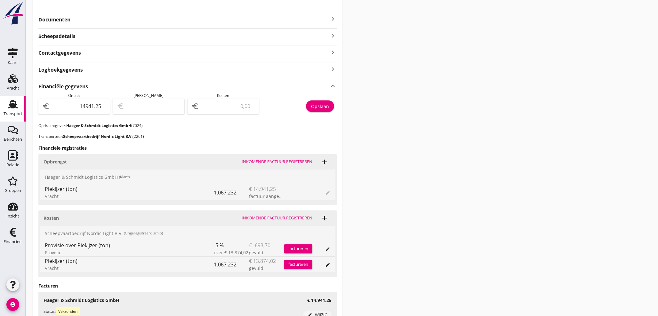
click at [233, 108] on input "number" at bounding box center [227, 106] width 55 height 10
type input "14940.25"
type input "1"
type input "14928.25"
type input "13"
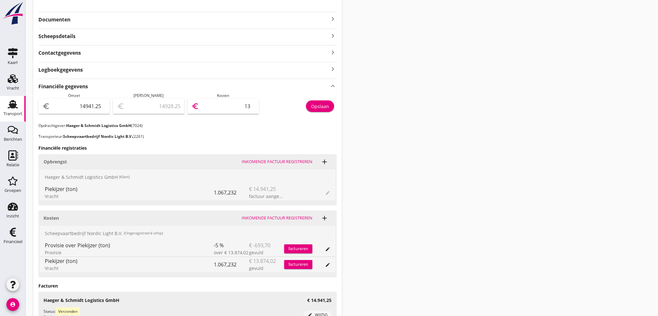
type input "14810.25"
type input "131"
type input "13623.25"
type input "1318"
type input "1761.25"
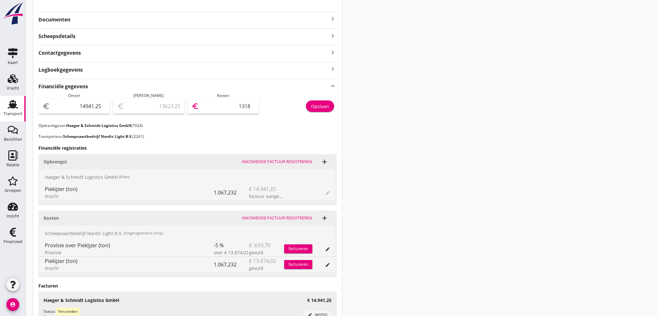
type input "13180"
type input "1761.05"
type input "13180.2"
type input "1760.95"
type input "13180.3"
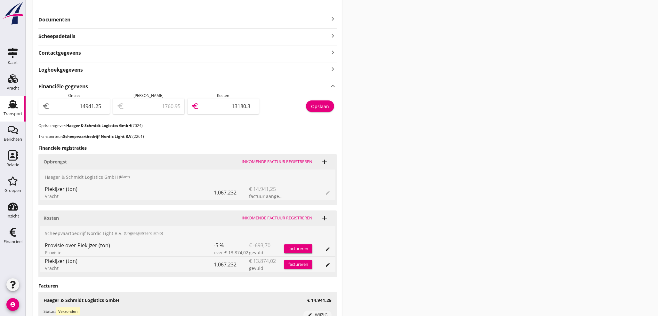
type input "1760.93"
type input "13180.32"
click at [316, 106] on div "Opslaan" at bounding box center [320, 106] width 18 height 7
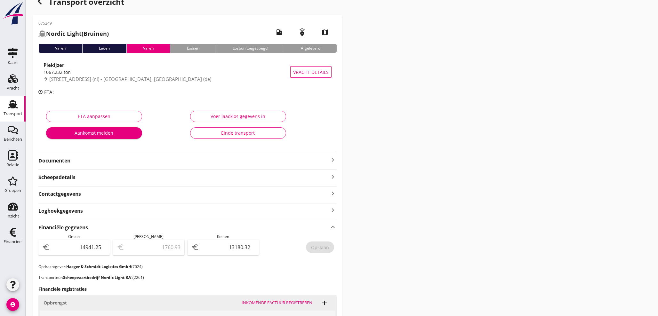
scroll to position [12, 0]
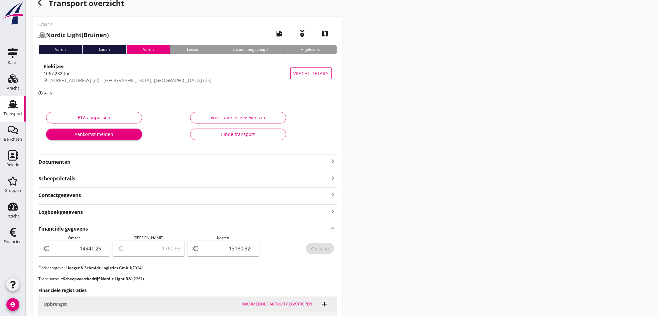
click at [40, 4] on use "button" at bounding box center [40, 2] width 4 height 6
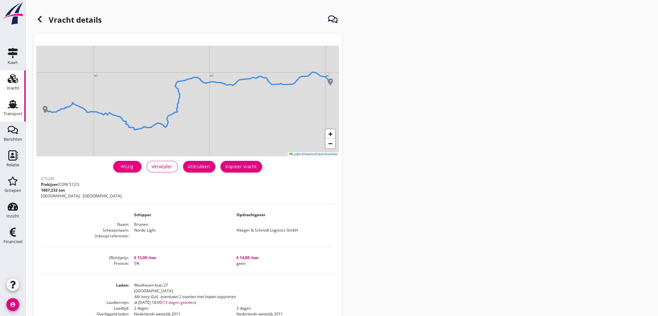
click at [12, 113] on div "Transport" at bounding box center [13, 114] width 19 height 4
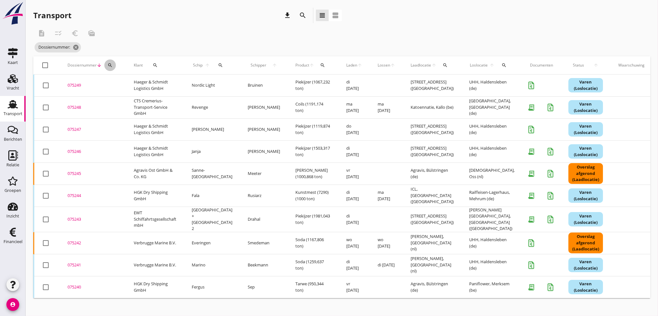
click at [112, 63] on div "search" at bounding box center [110, 65] width 12 height 5
click at [111, 86] on input "Zoeken op dossiernummer..." at bounding box center [140, 84] width 67 height 10
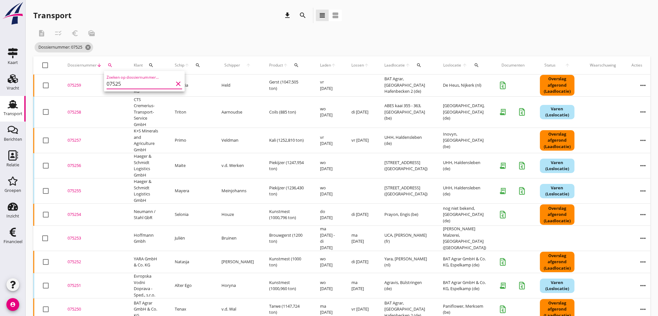
type input "07525"
click at [76, 310] on div "075250" at bounding box center [93, 309] width 51 height 6
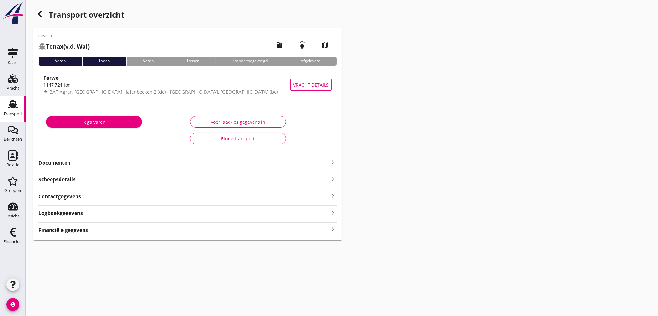
click at [333, 229] on icon "keyboard_arrow_right" at bounding box center [333, 229] width 8 height 9
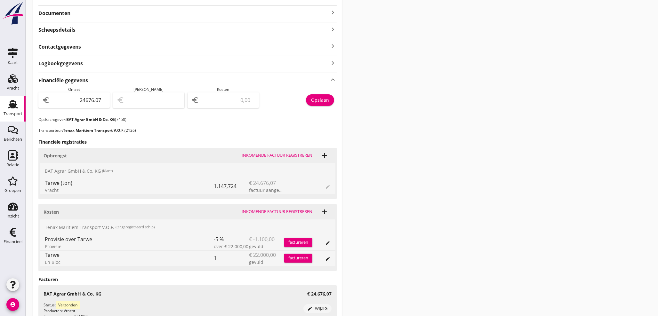
scroll to position [154, 0]
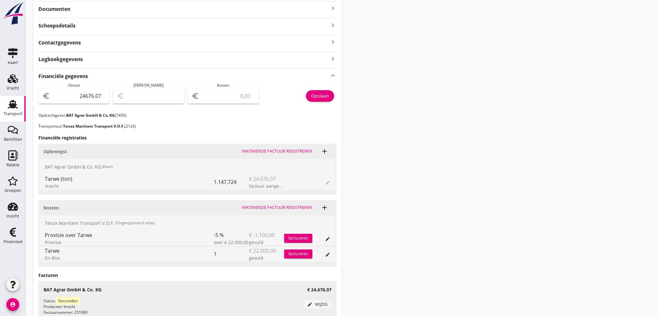
click at [217, 97] on input "number" at bounding box center [227, 96] width 55 height 10
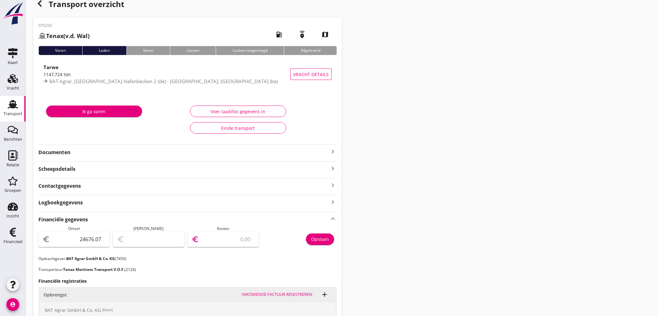
scroll to position [0, 0]
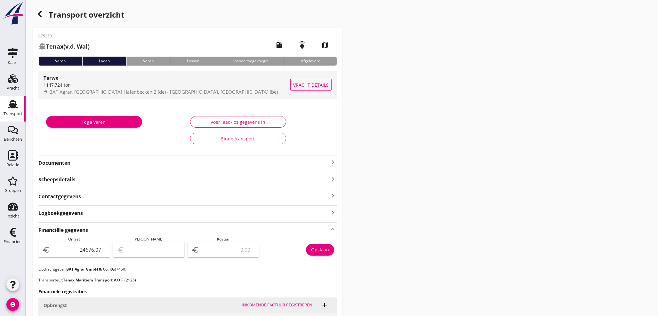
click at [130, 91] on span "BAT Agrar, Magdeburg Hafenbecken 2 (de) - Paniflower, Merksem (be)" at bounding box center [163, 92] width 228 height 6
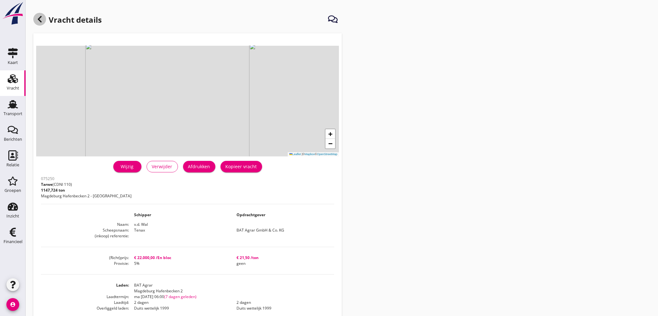
click at [39, 19] on icon at bounding box center [40, 19] width 8 height 8
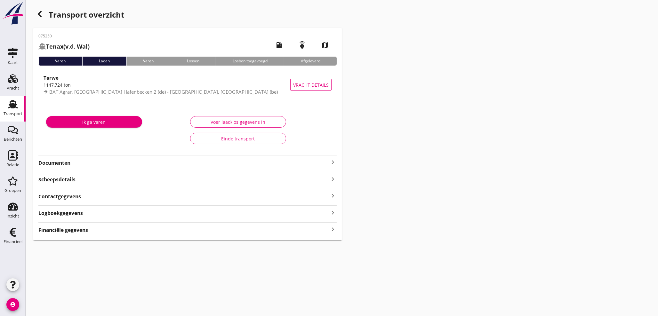
click at [331, 228] on icon "keyboard_arrow_right" at bounding box center [333, 229] width 8 height 9
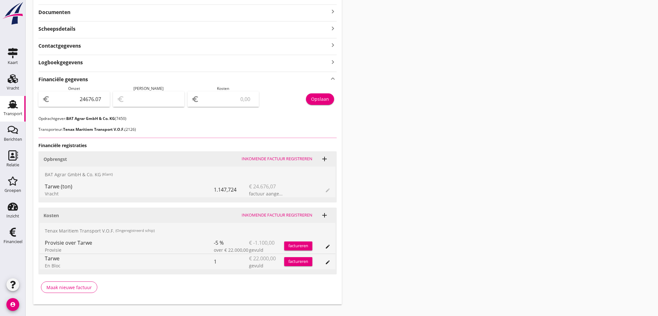
scroll to position [151, 0]
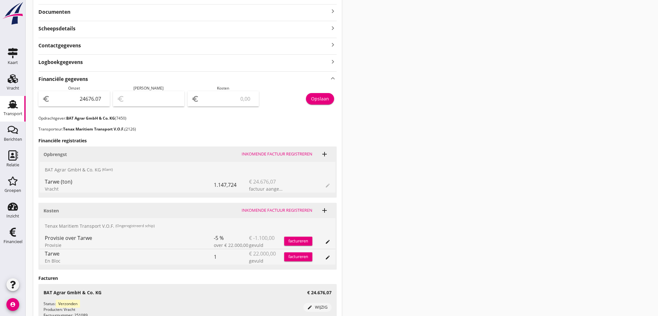
click at [215, 100] on input "number" at bounding box center [227, 99] width 55 height 10
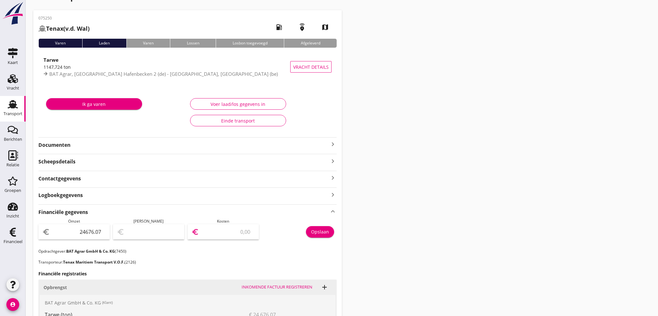
scroll to position [0, 0]
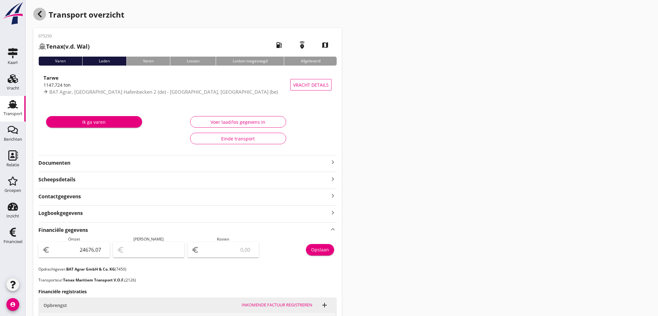
click at [44, 13] on div "button" at bounding box center [39, 14] width 13 height 13
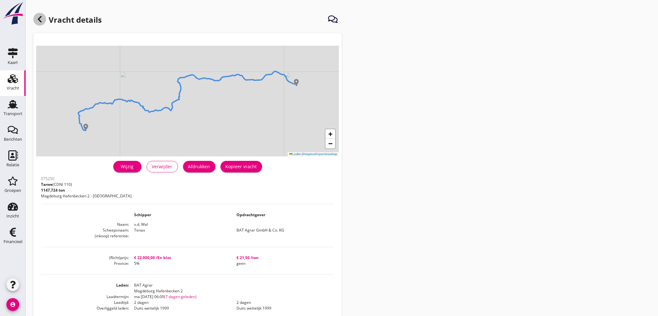
click at [38, 22] on icon at bounding box center [40, 19] width 8 height 8
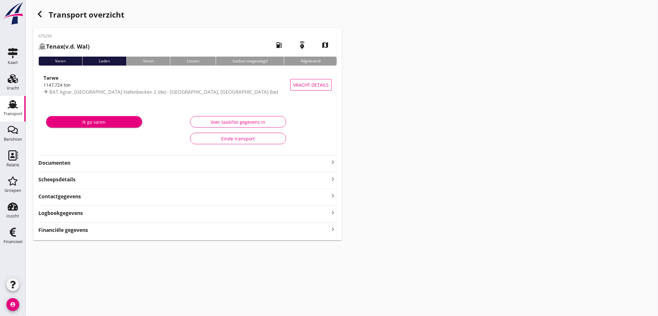
click at [12, 108] on use at bounding box center [13, 104] width 10 height 8
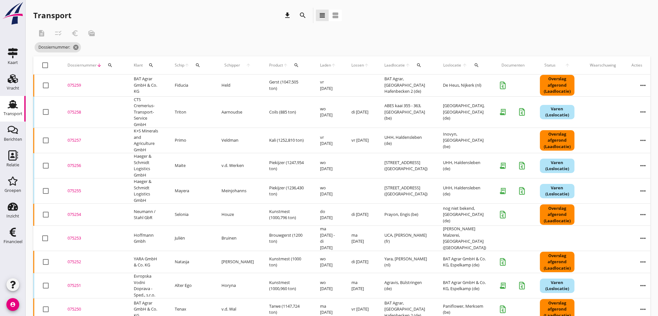
click at [80, 286] on div "075251" at bounding box center [93, 286] width 51 height 6
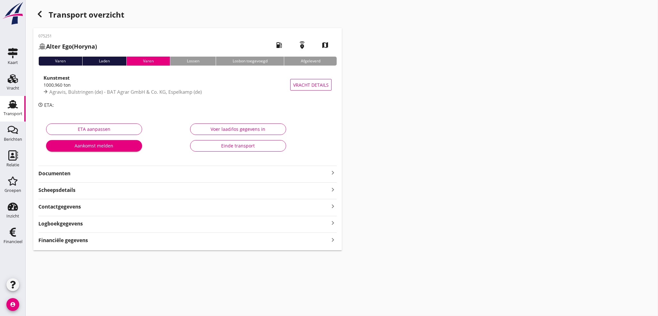
click at [332, 239] on icon "keyboard_arrow_right" at bounding box center [333, 239] width 8 height 9
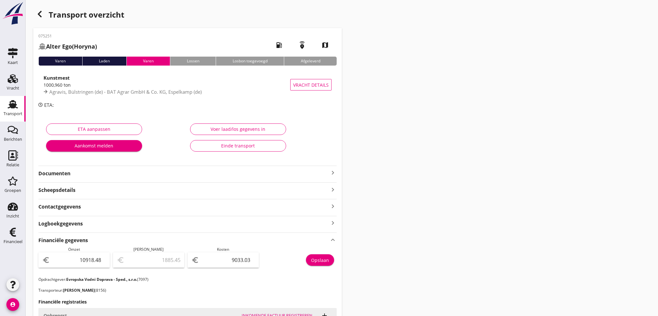
click at [11, 304] on icon "account_circle" at bounding box center [12, 304] width 13 height 13
drag, startPoint x: 33, startPoint y: 304, endPoint x: 44, endPoint y: 304, distance: 10.9
click at [33, 304] on icon "logout" at bounding box center [27, 302] width 13 height 13
